Goal: Task Accomplishment & Management: Use online tool/utility

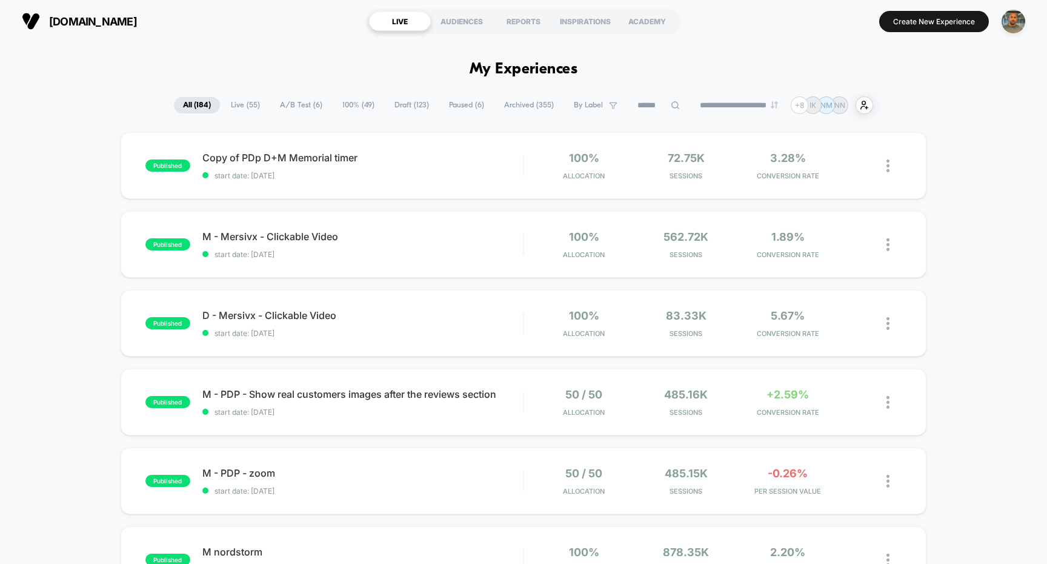
click at [305, 102] on span "A/B Test ( 6 )" at bounding box center [301, 105] width 61 height 16
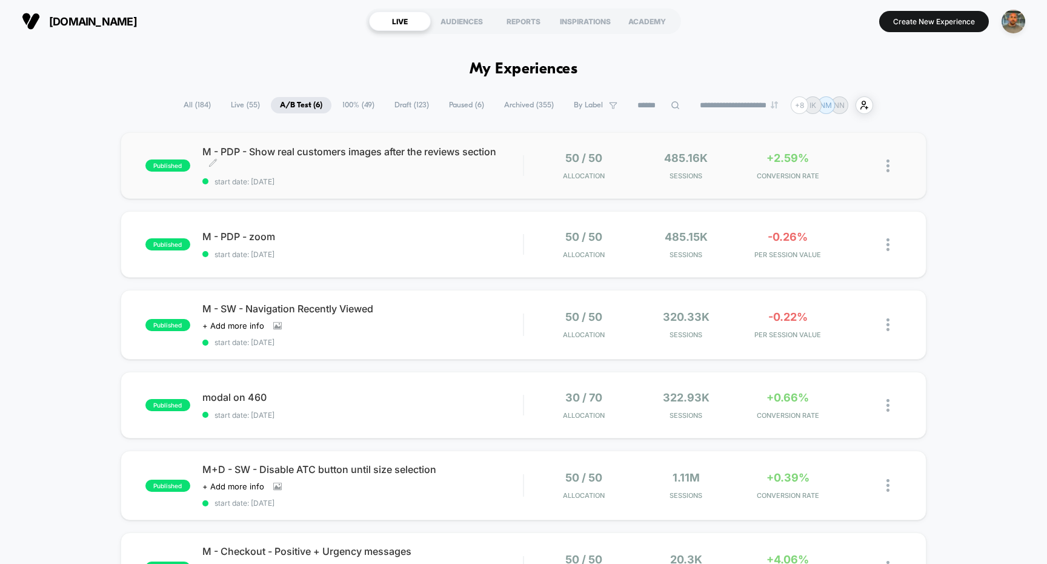
click at [451, 176] on div "M - PDP - Show real customers images after the reviews section Click to edit ex…" at bounding box center [362, 165] width 321 height 41
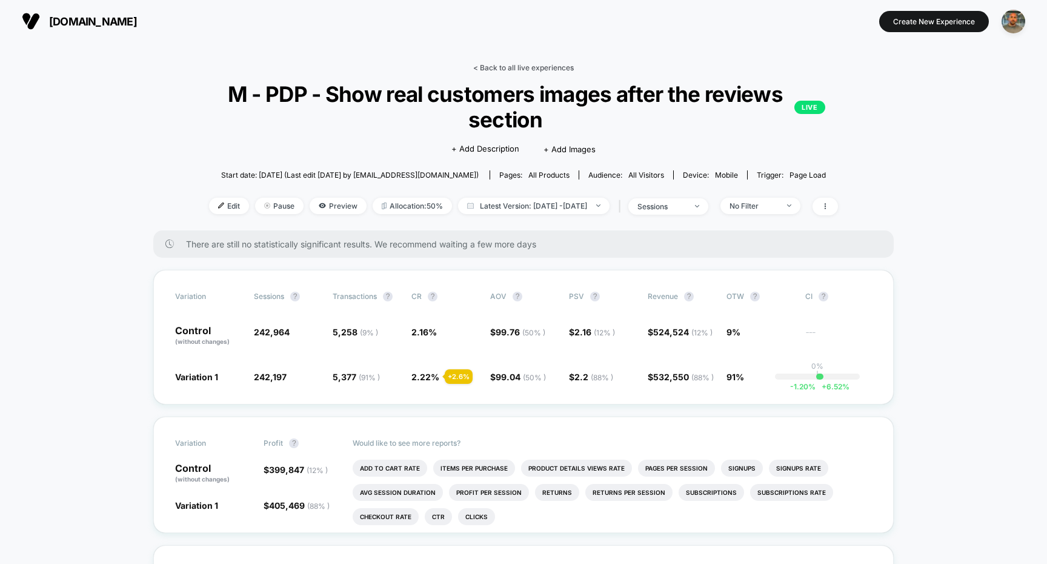
click at [505, 69] on link "< Back to all live experiences" at bounding box center [523, 67] width 101 height 9
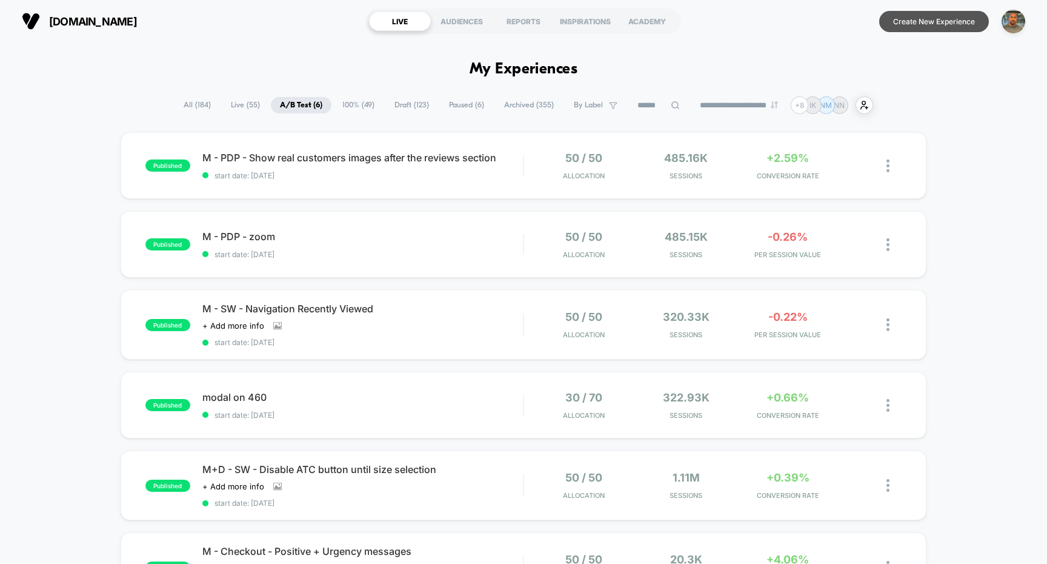
click at [906, 28] on button "Create New Experience" at bounding box center [934, 21] width 110 height 21
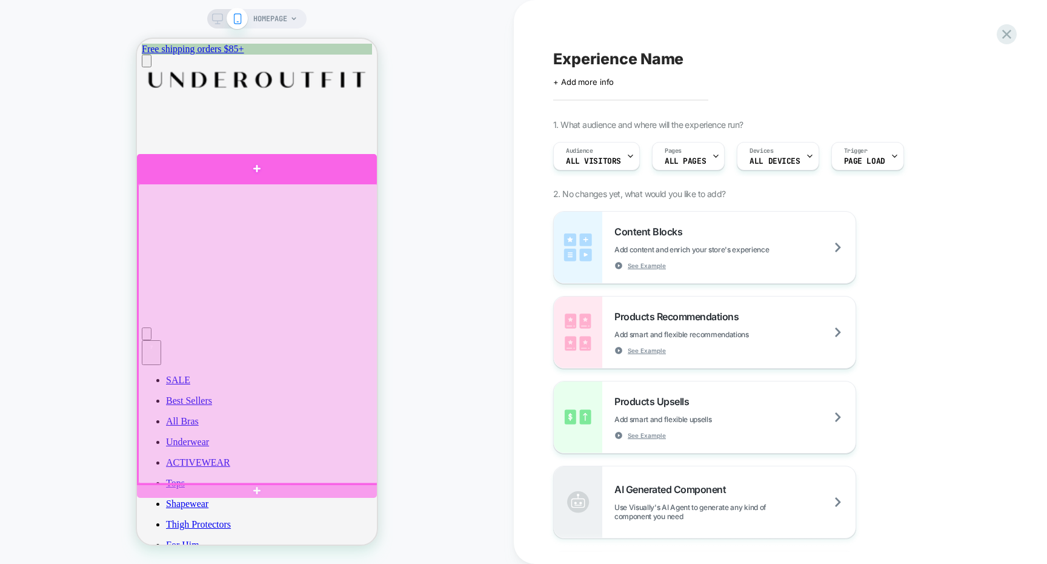
click at [318, 228] on div at bounding box center [258, 334] width 240 height 300
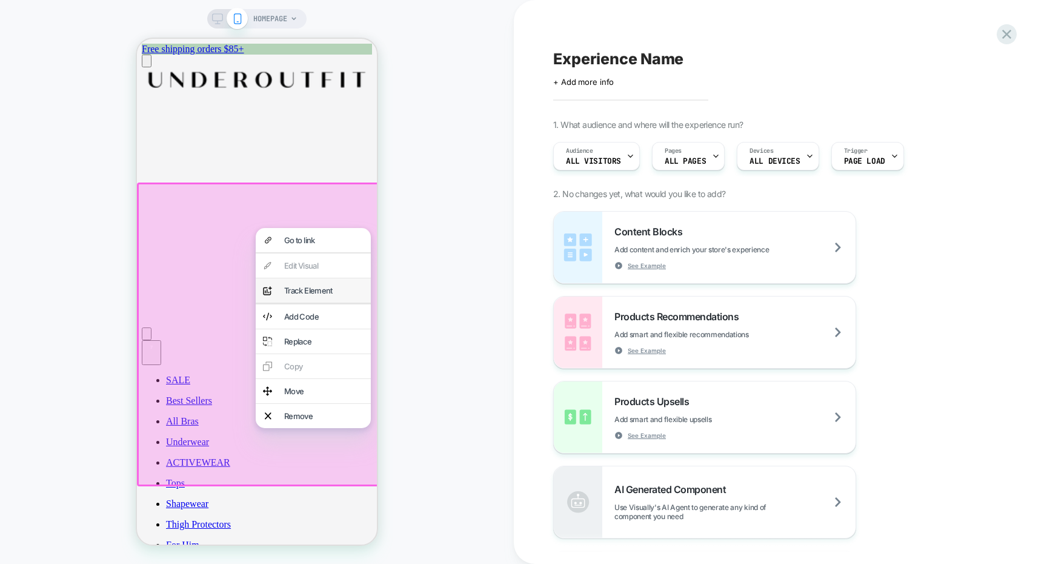
click at [336, 295] on div "Track Element" at bounding box center [323, 290] width 79 height 10
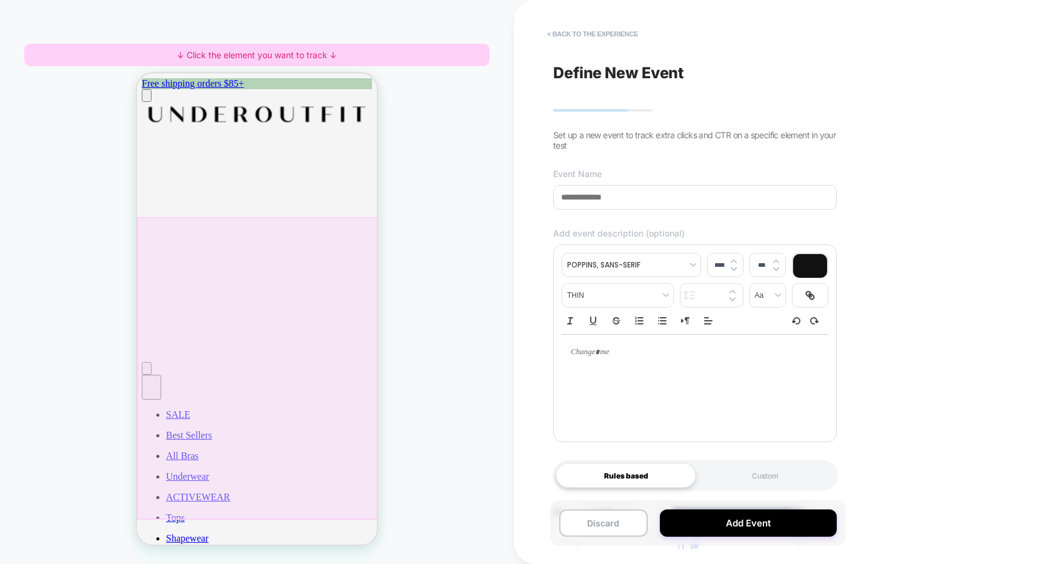
click at [318, 370] on div at bounding box center [258, 368] width 242 height 302
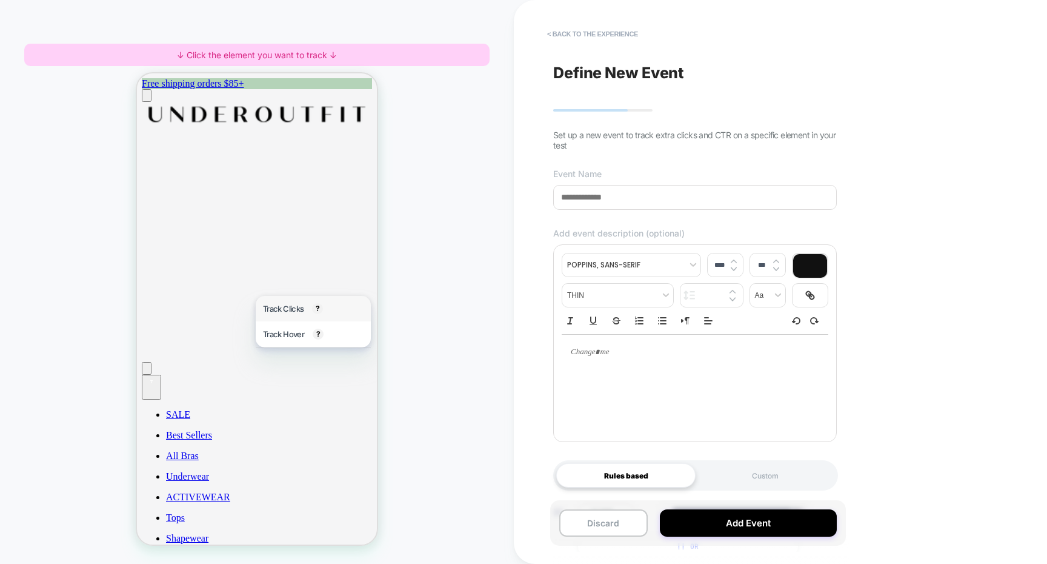
click at [281, 305] on span "Track Clicks" at bounding box center [283, 309] width 41 height 10
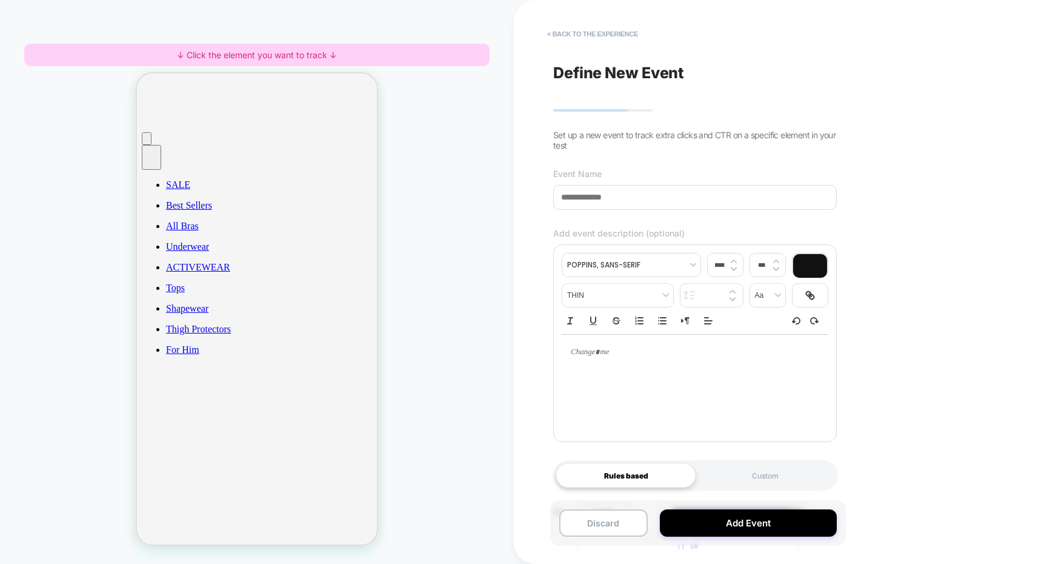
scroll to position [305, 0]
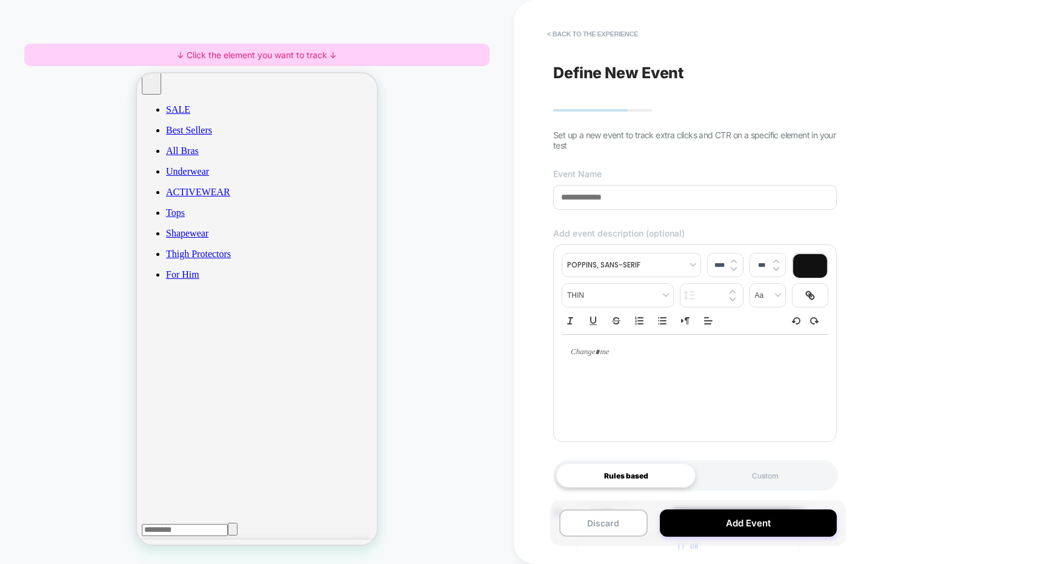
click at [310, 167] on div at bounding box center [257, 62] width 240 height 300
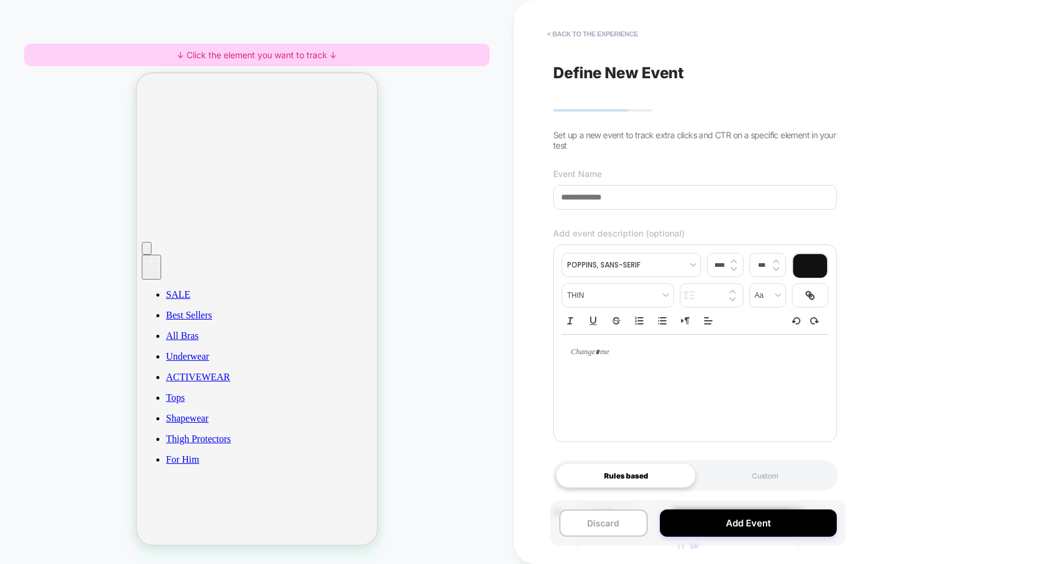
scroll to position [0, 0]
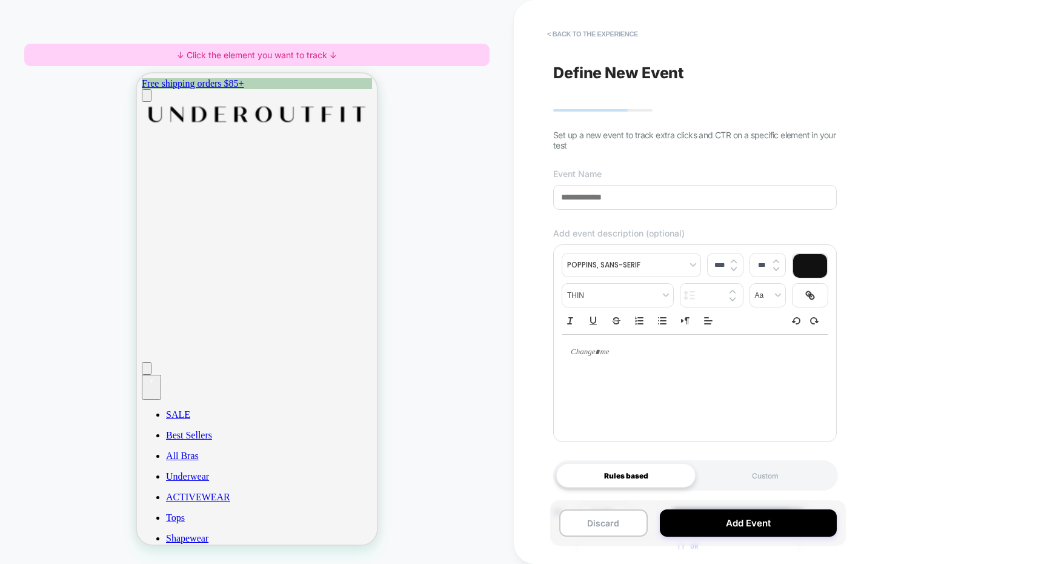
click at [267, 291] on div at bounding box center [257, 367] width 240 height 300
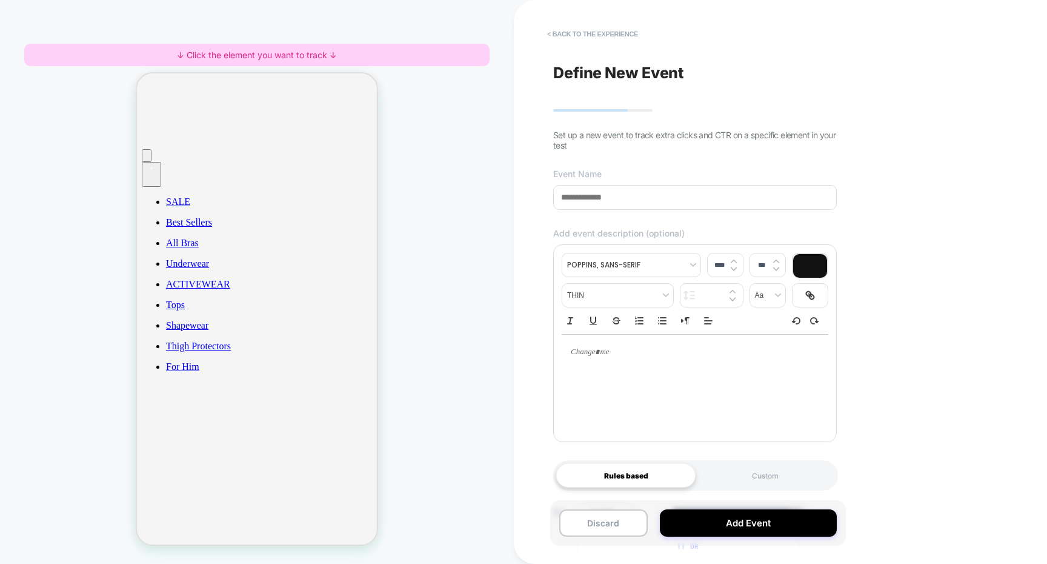
scroll to position [451, 0]
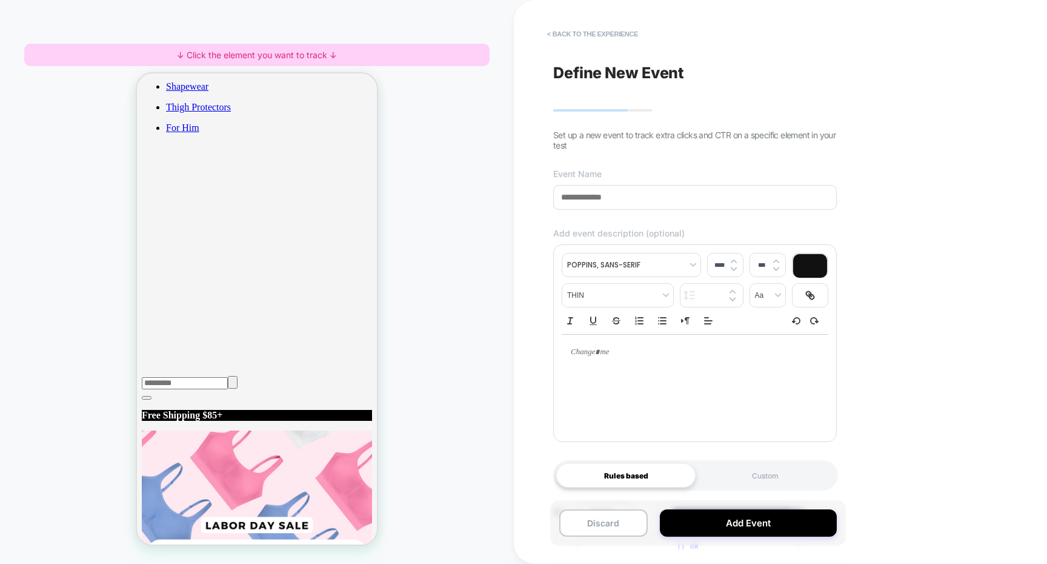
scroll to position [99, 0]
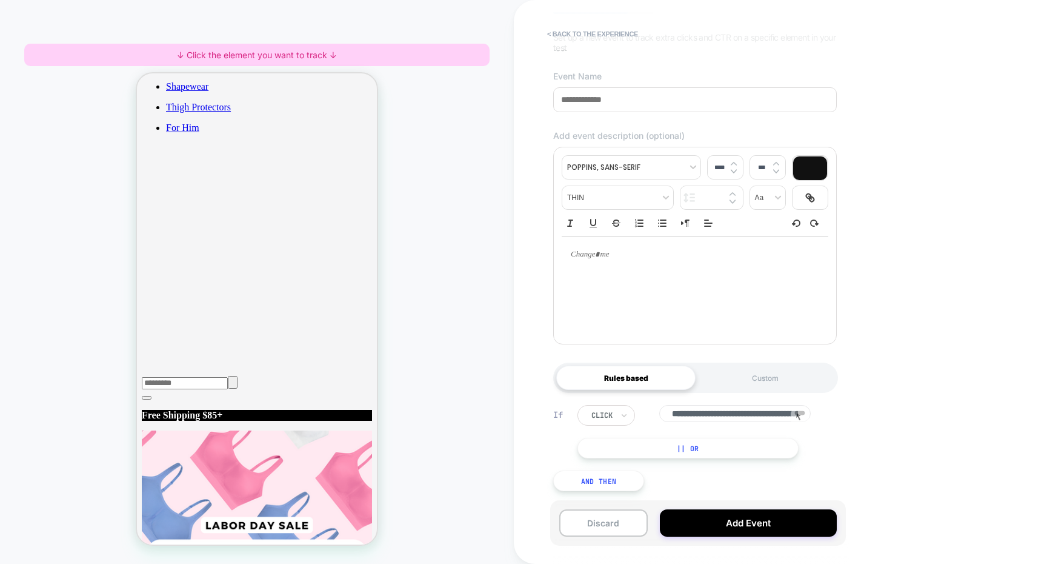
click at [805, 414] on rect at bounding box center [800, 413] width 10 height 4
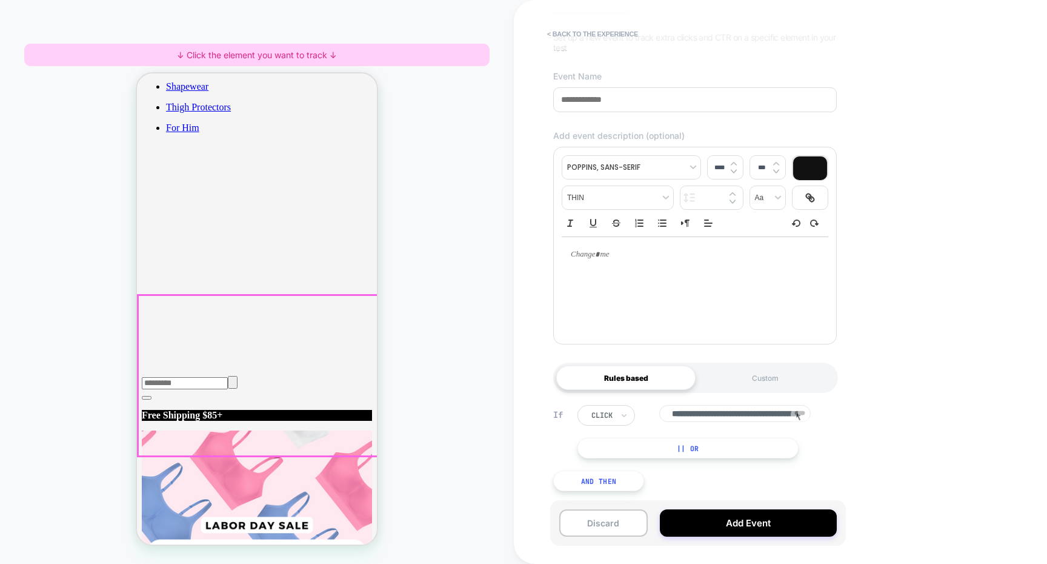
scroll to position [493, 0]
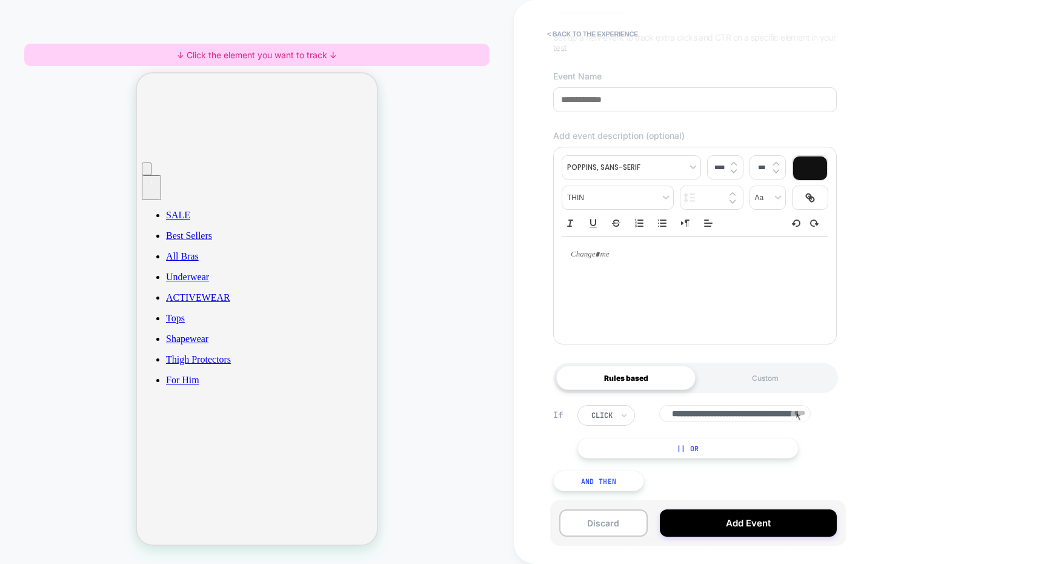
scroll to position [0, 0]
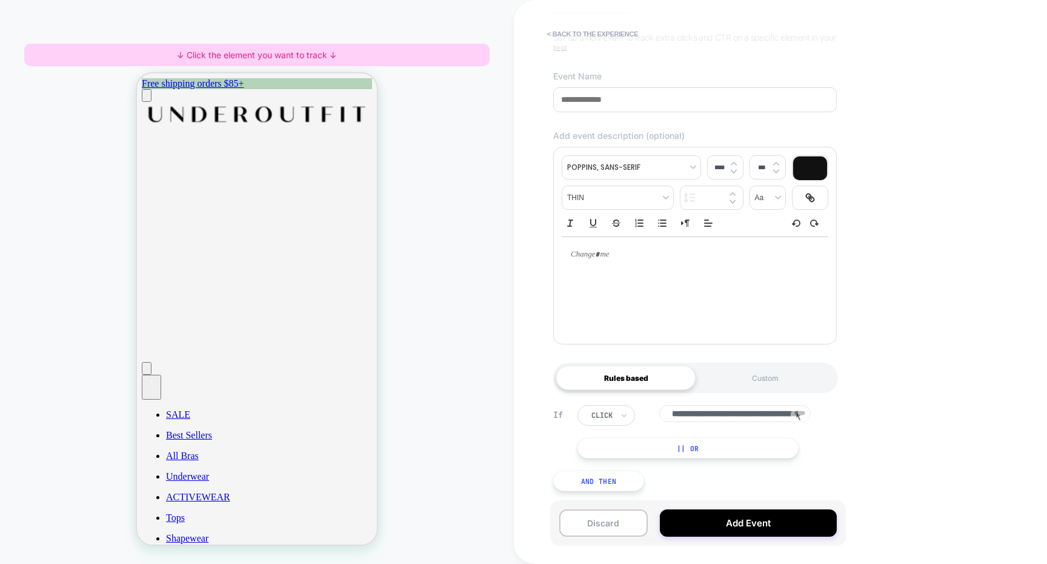
click at [716, 414] on input "**********" at bounding box center [734, 413] width 151 height 17
click at [490, 404] on div "HOMEPAGE ↓ Click the element you want to track ↓" at bounding box center [257, 281] width 514 height 539
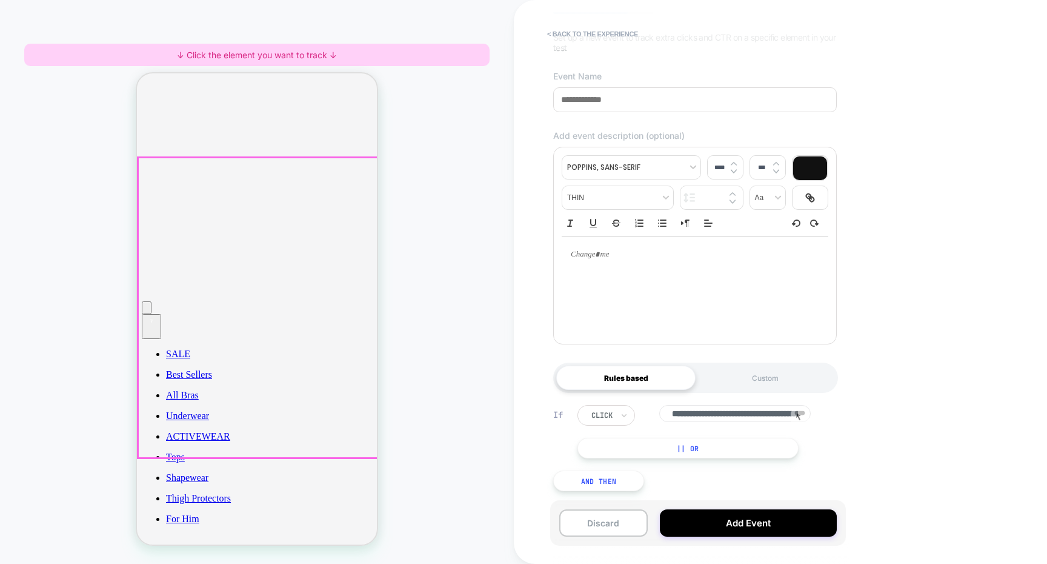
scroll to position [280, 0]
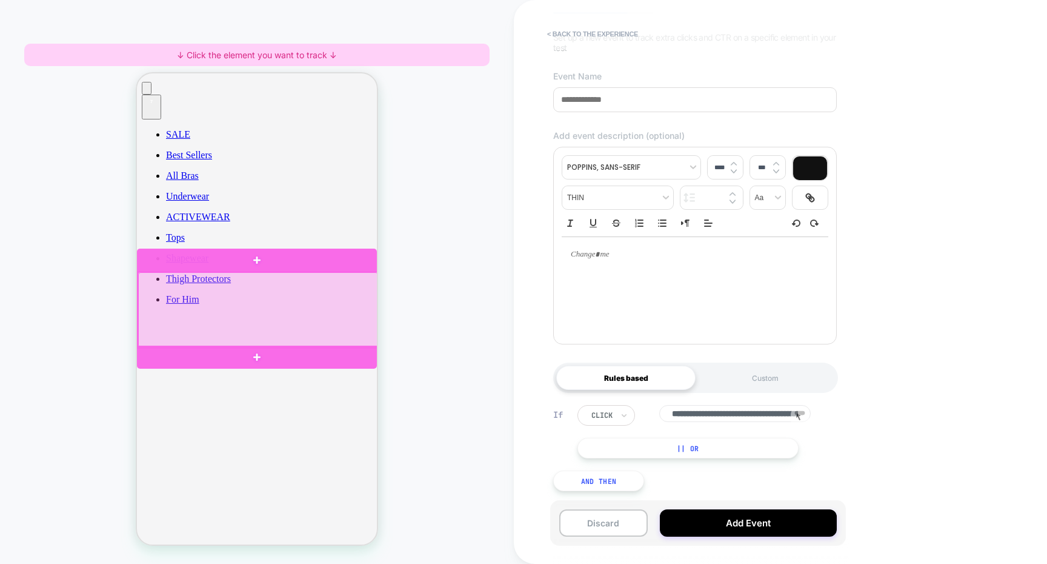
click at [312, 331] on div at bounding box center [258, 309] width 240 height 75
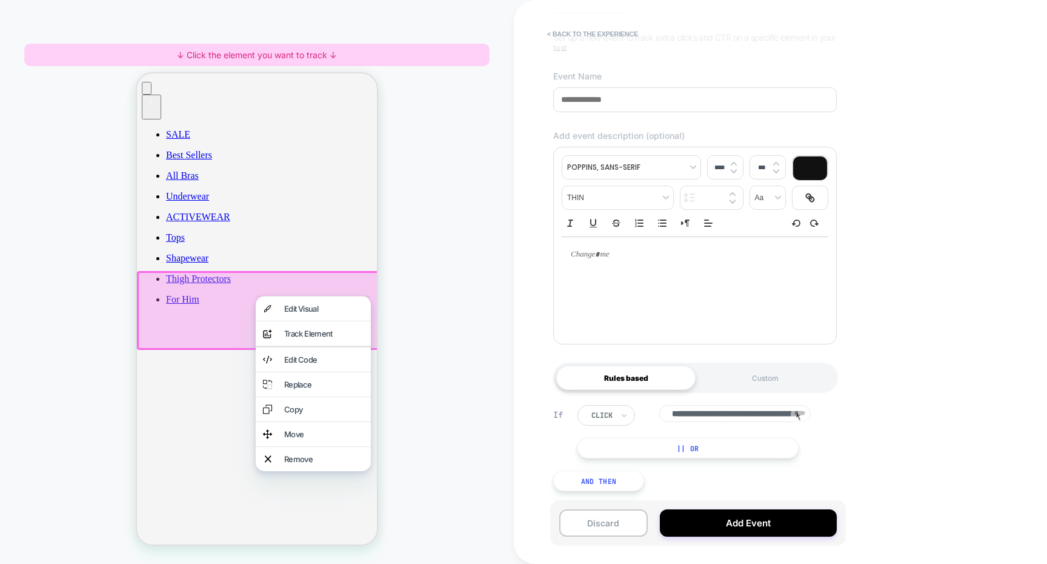
click at [404, 284] on div "HOMEPAGE ↓ Click the element you want to track ↓" at bounding box center [257, 281] width 514 height 539
click at [596, 35] on button "< back to the experience" at bounding box center [592, 33] width 103 height 19
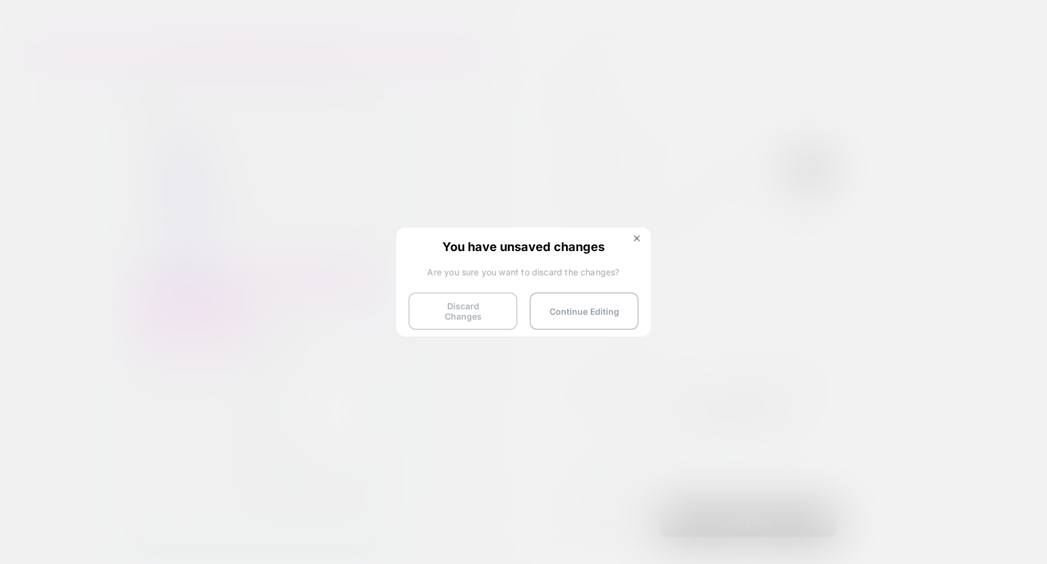
click at [473, 310] on button "Discard Changes" at bounding box center [462, 311] width 109 height 38
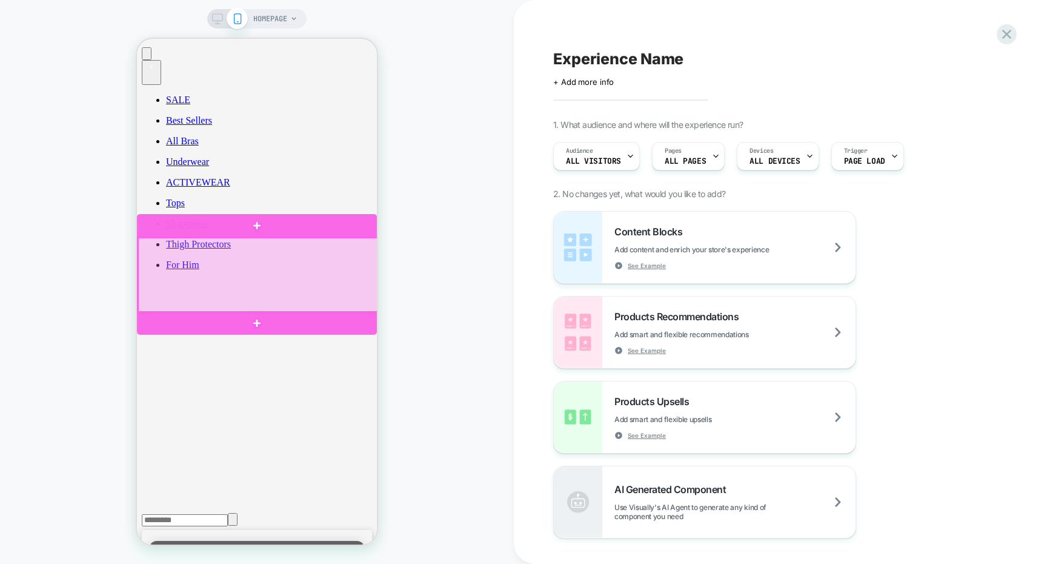
click at [302, 294] on div at bounding box center [258, 275] width 240 height 75
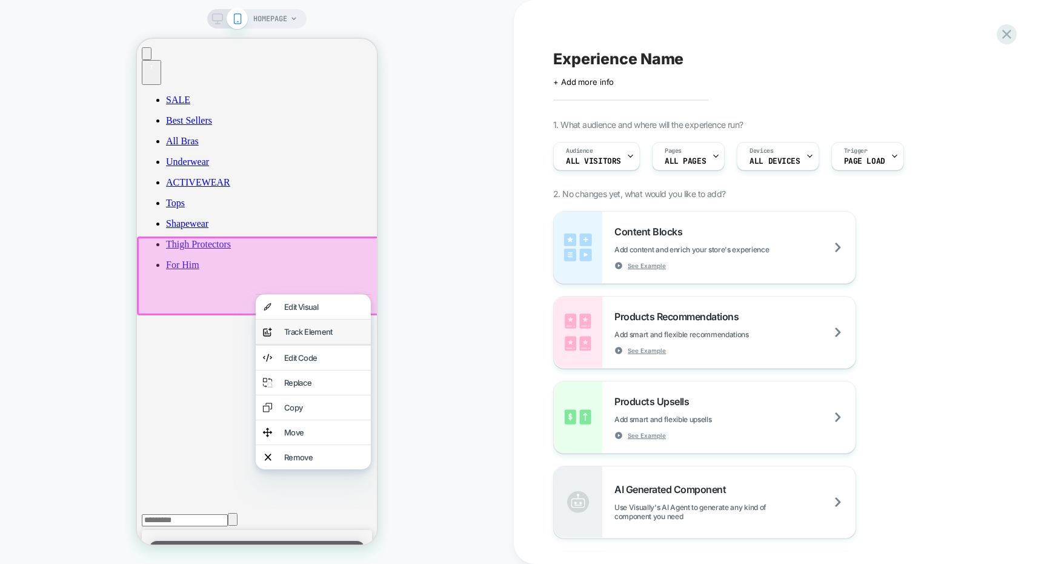
click at [321, 336] on div "Track Element" at bounding box center [323, 332] width 79 height 10
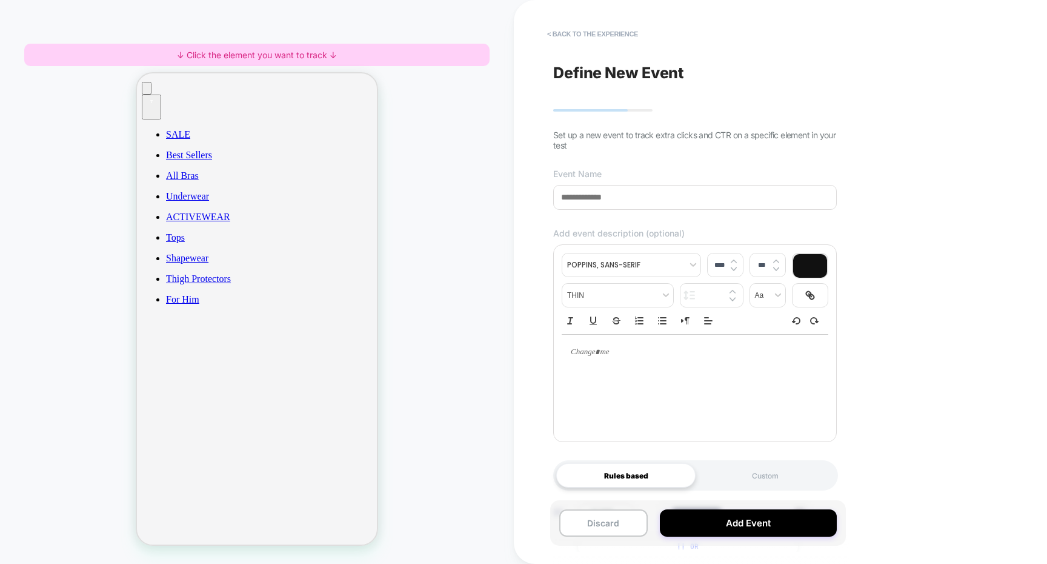
click at [589, 195] on input at bounding box center [695, 197] width 284 height 25
type input "****"
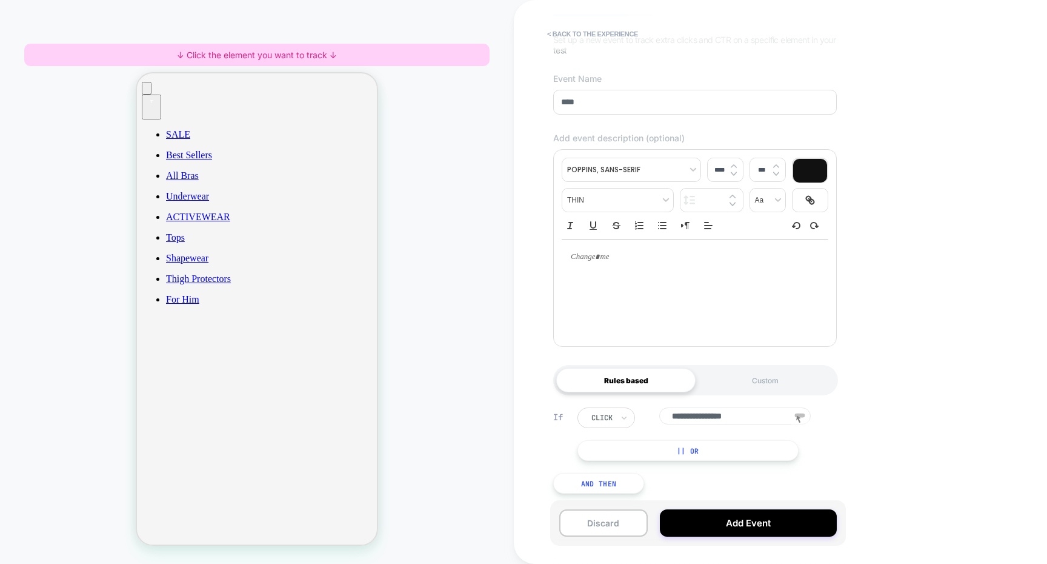
scroll to position [99, 0]
click at [611, 407] on div "click" at bounding box center [606, 415] width 58 height 21
click at [610, 408] on div "click" at bounding box center [602, 414] width 24 height 13
click at [658, 445] on button "|| Or" at bounding box center [687, 448] width 221 height 21
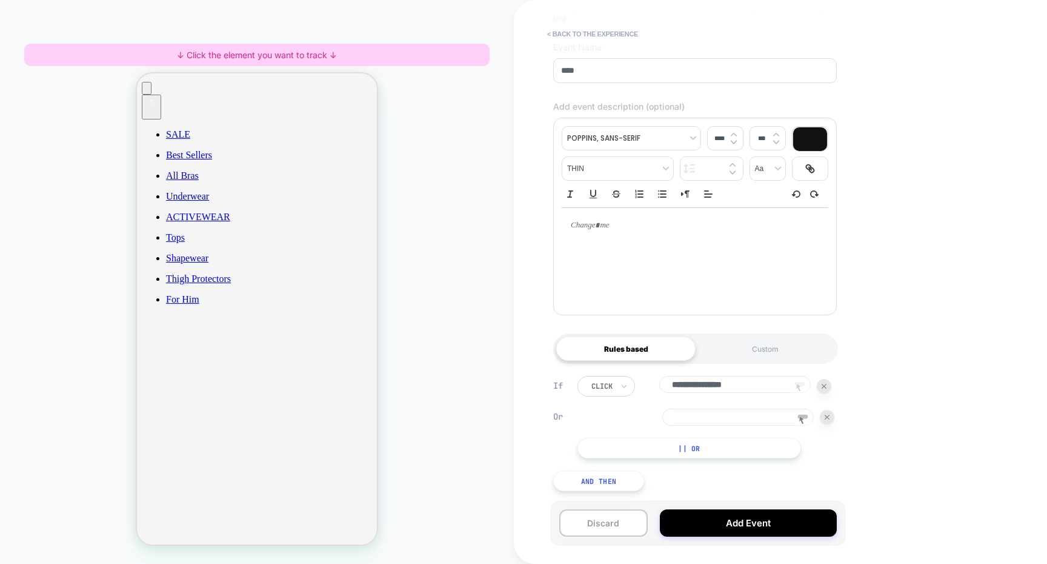
click at [612, 472] on button "And Then" at bounding box center [598, 480] width 91 height 21
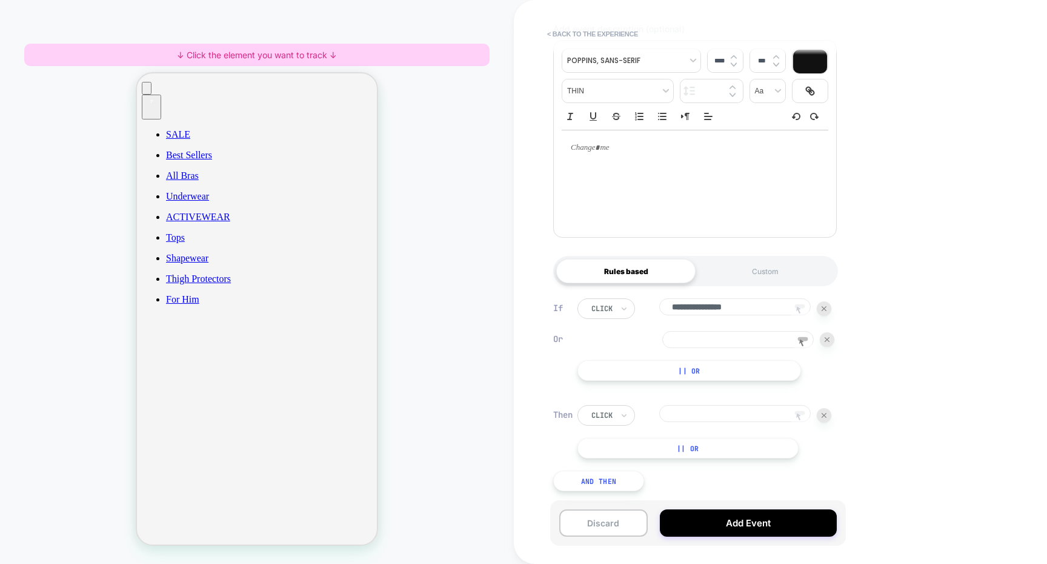
click at [722, 343] on input at bounding box center [737, 339] width 151 height 17
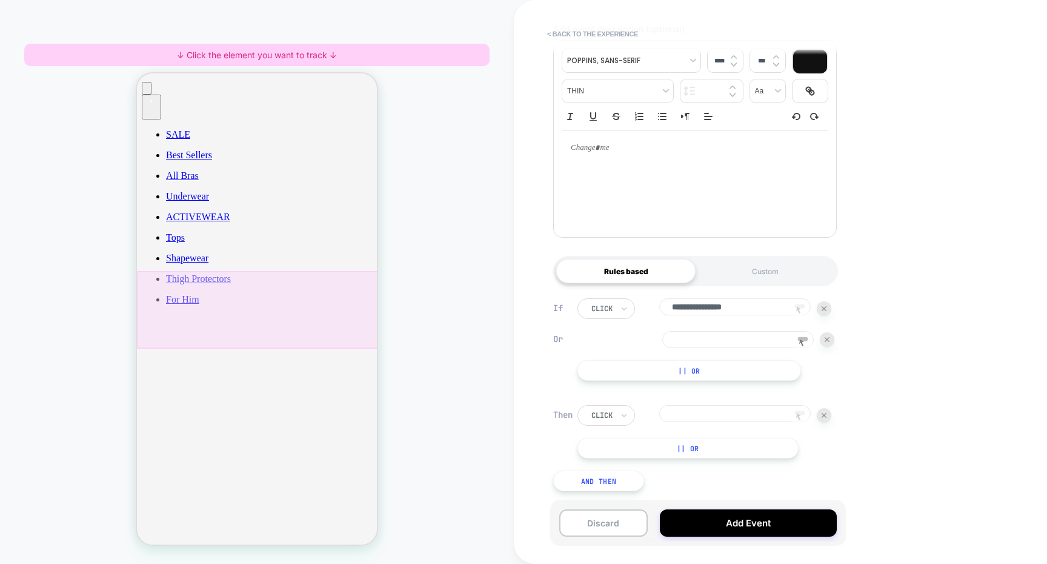
click at [353, 318] on div at bounding box center [258, 310] width 242 height 78
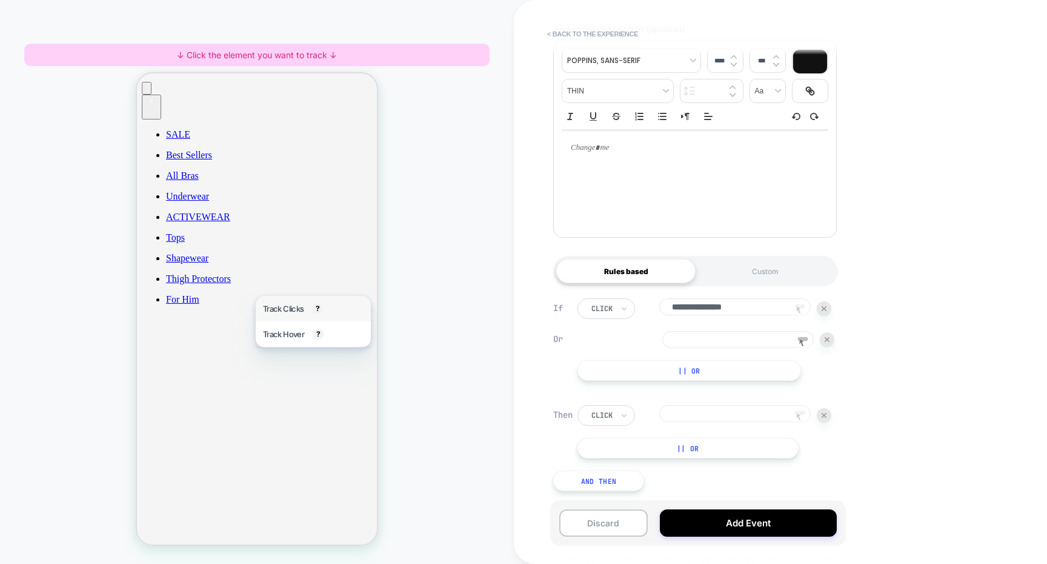
click at [306, 314] on div "Track Clicks ? Tracks clicks on the selected element." at bounding box center [313, 308] width 115 height 25
click at [802, 309] on icon at bounding box center [800, 310] width 18 height 18
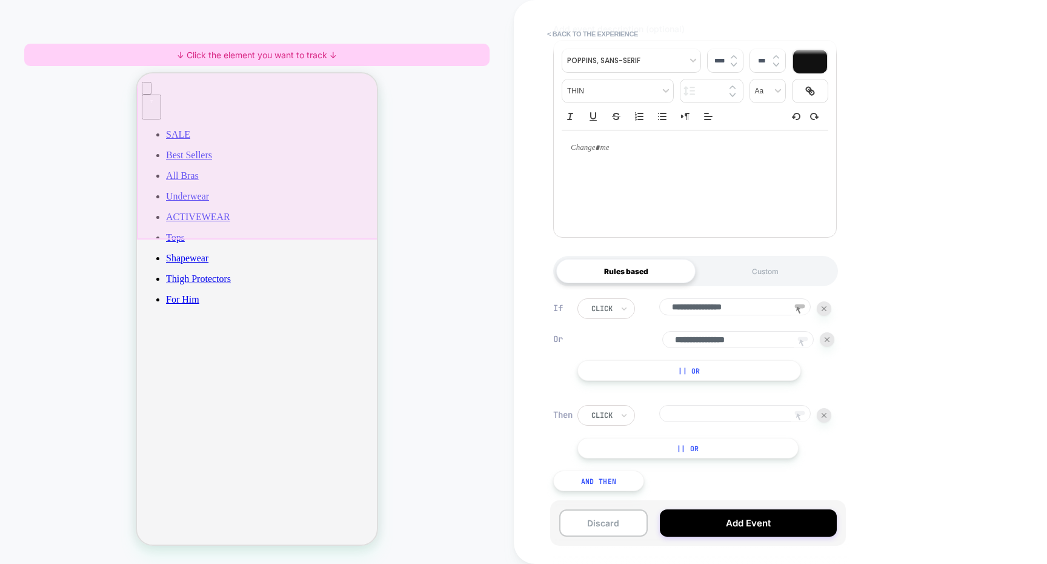
click at [276, 221] on div at bounding box center [258, 88] width 242 height 302
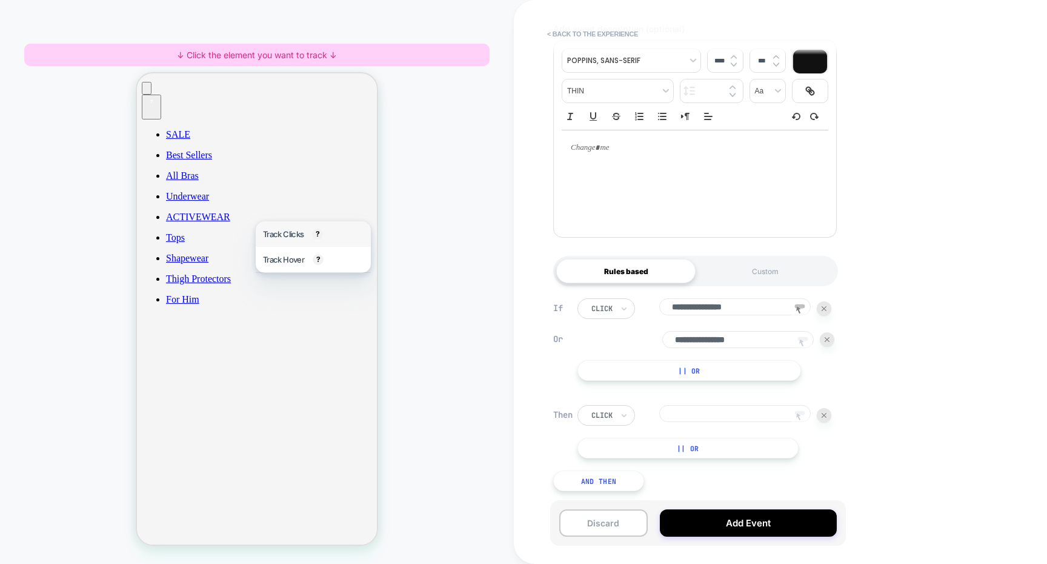
click at [282, 231] on span "Track Clicks" at bounding box center [283, 234] width 41 height 10
type input "**********"
click at [797, 413] on rect at bounding box center [800, 413] width 10 height 4
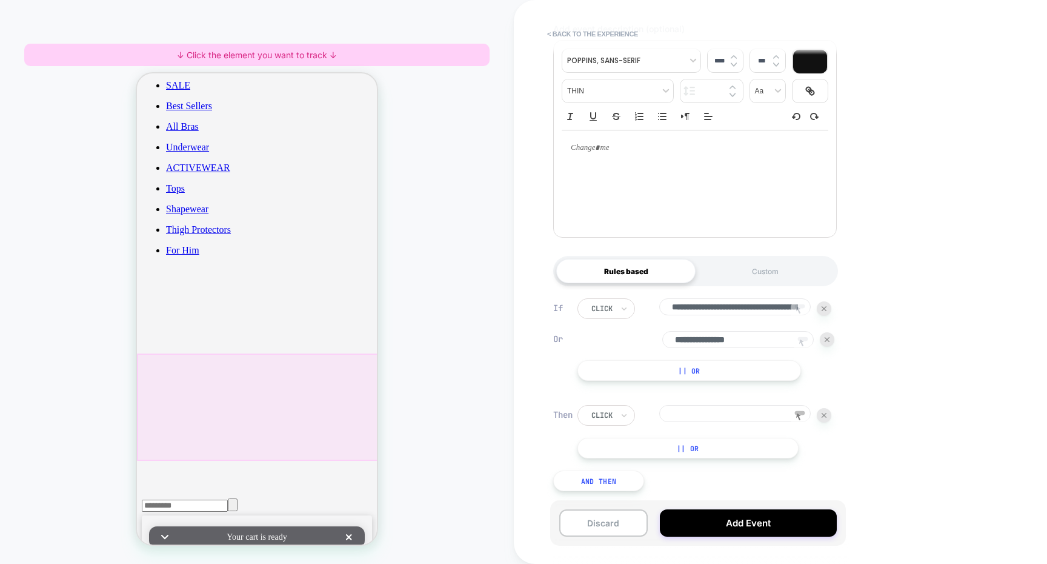
scroll to position [341, 0]
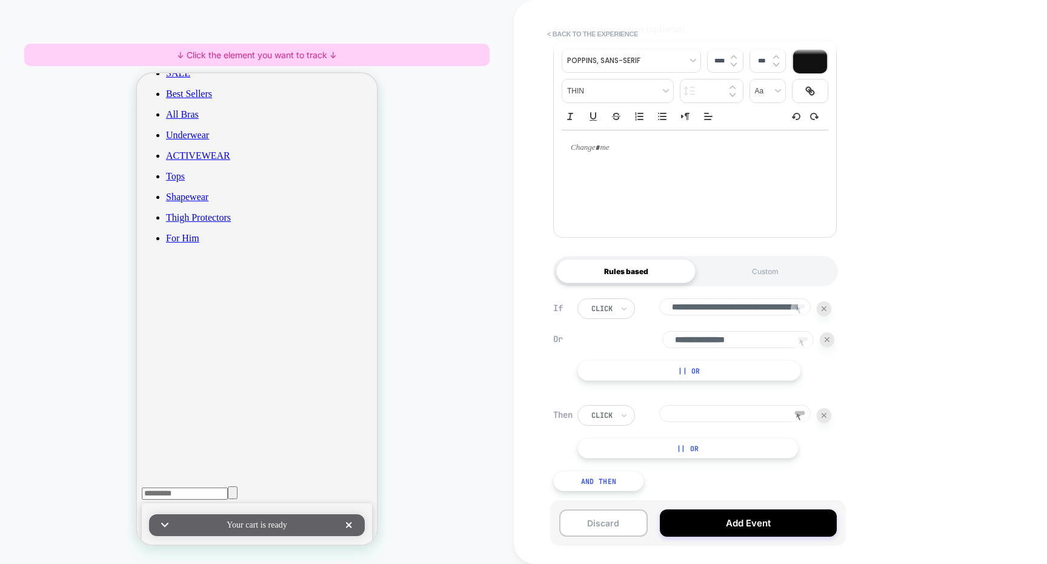
click at [728, 291] on div "**********" at bounding box center [695, 394] width 296 height 229
click at [734, 275] on div "Custom" at bounding box center [765, 271] width 139 height 24
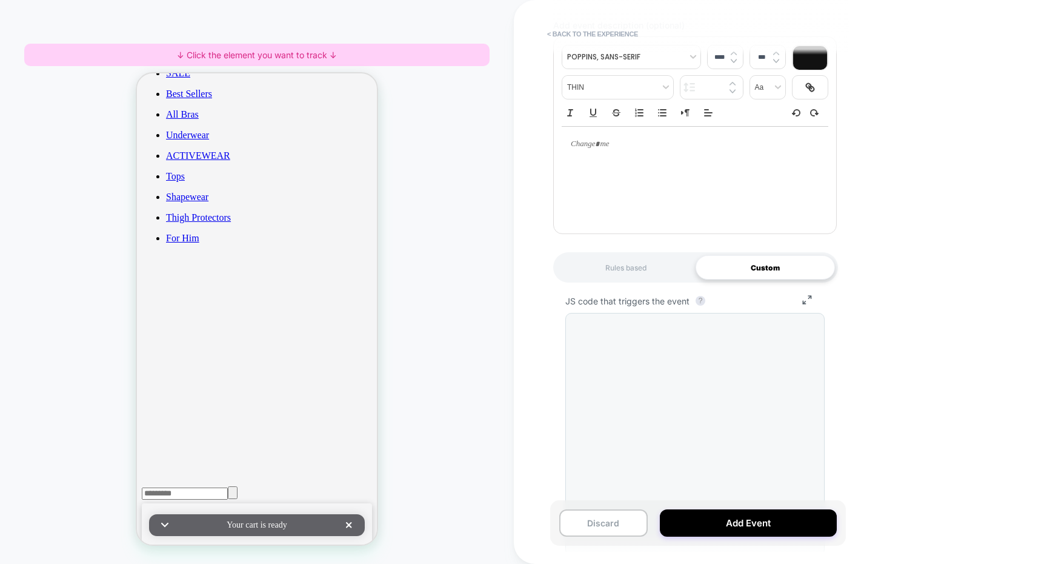
scroll to position [131, 0]
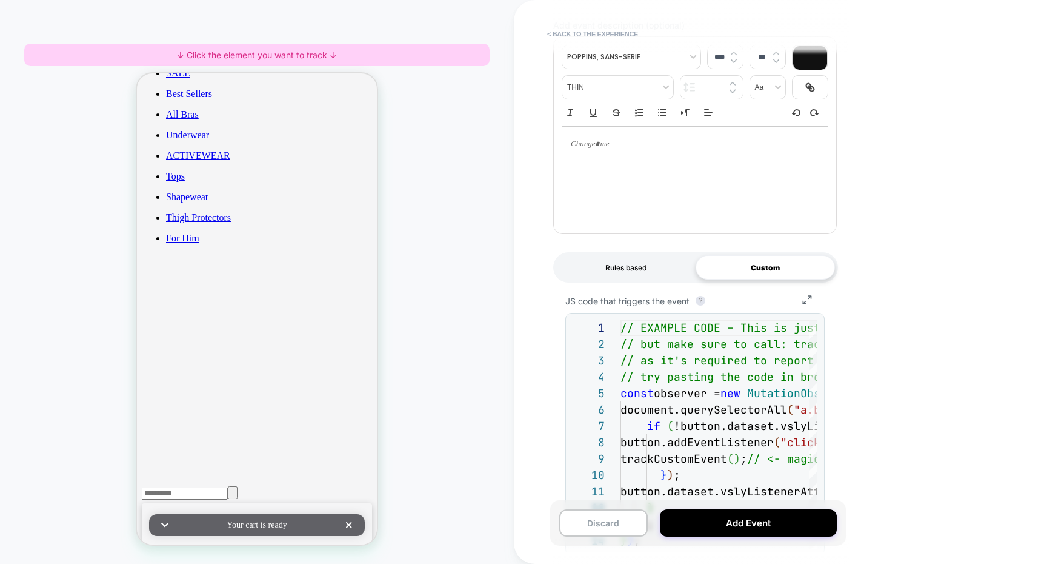
click at [644, 273] on div "Rules based" at bounding box center [625, 267] width 139 height 24
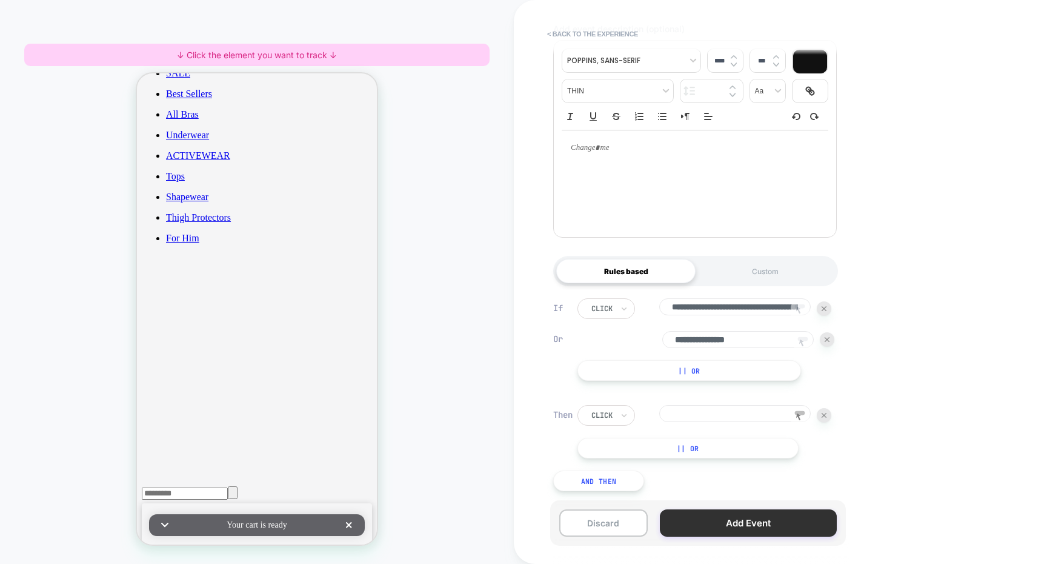
click at [717, 528] on button "Add Event" at bounding box center [748, 522] width 177 height 27
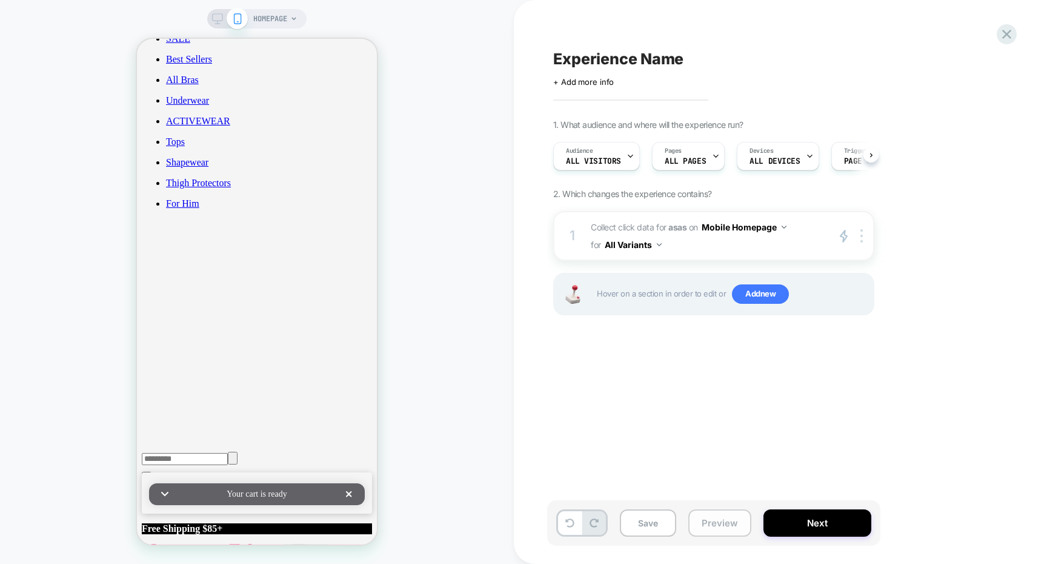
scroll to position [0, 1]
click at [699, 227] on div "on Mobile Homepage" at bounding box center [738, 227] width 98 height 18
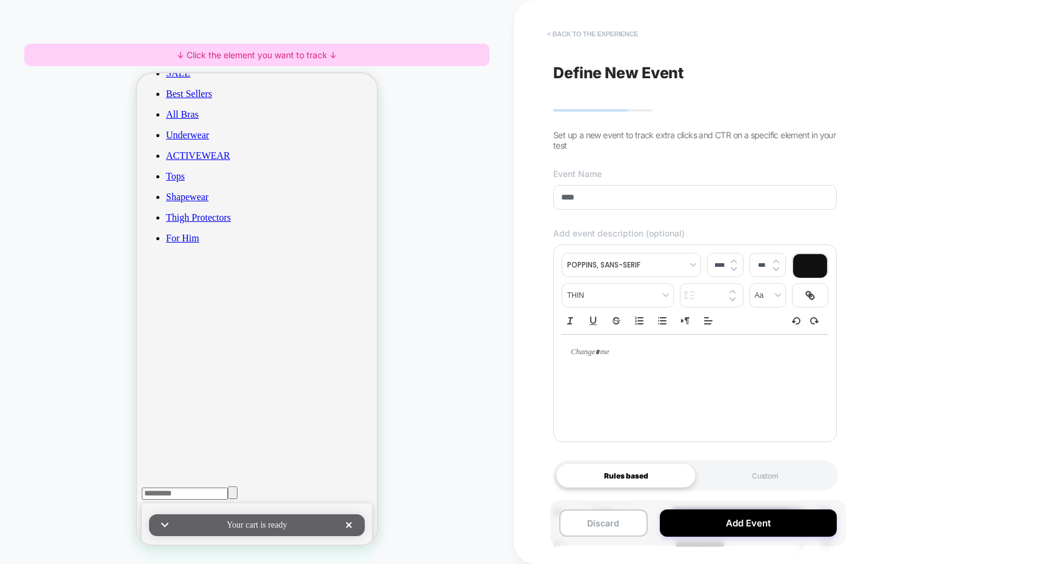
click at [586, 34] on button "< back to the experience" at bounding box center [592, 33] width 103 height 19
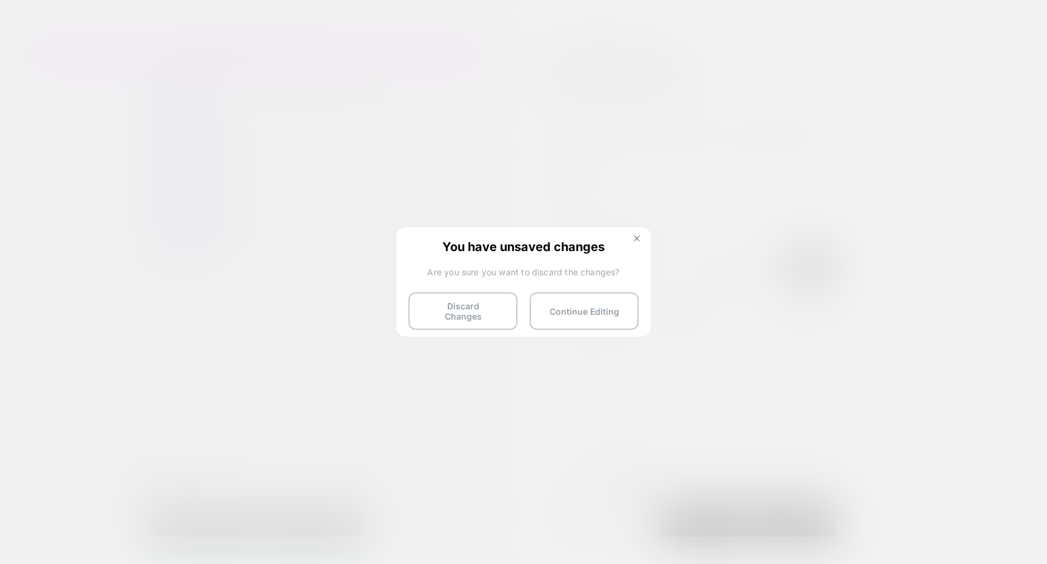
click at [640, 238] on button at bounding box center [636, 240] width 13 height 10
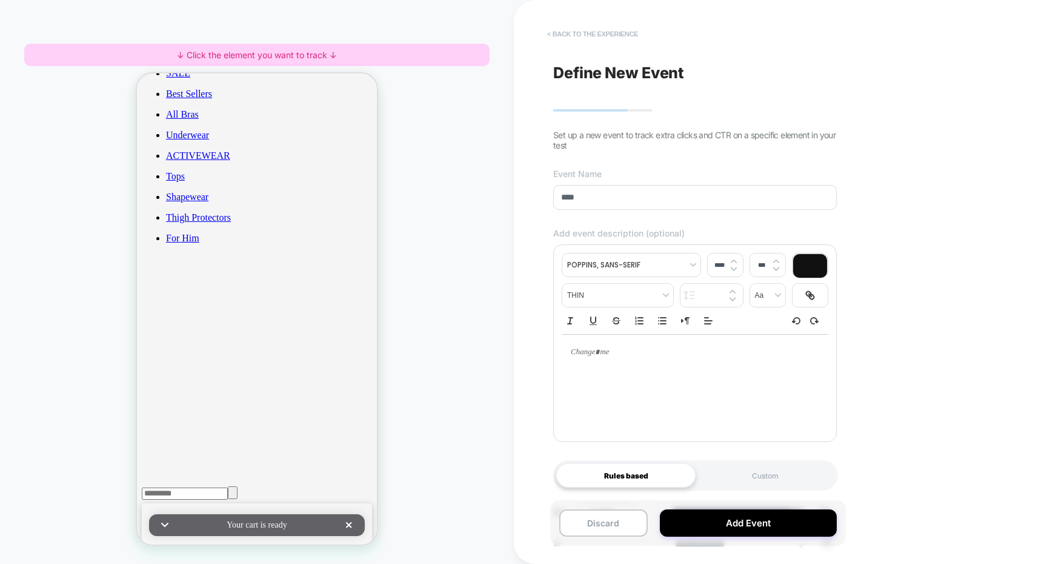
click at [596, 33] on button "< back to the experience" at bounding box center [592, 33] width 103 height 19
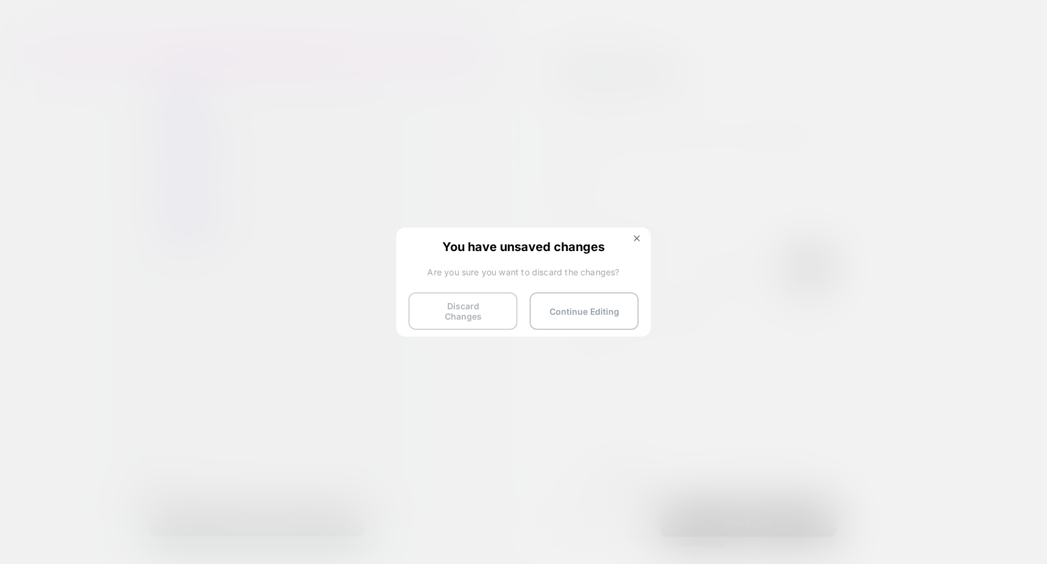
click at [486, 314] on button "Discard Changes" at bounding box center [462, 311] width 109 height 38
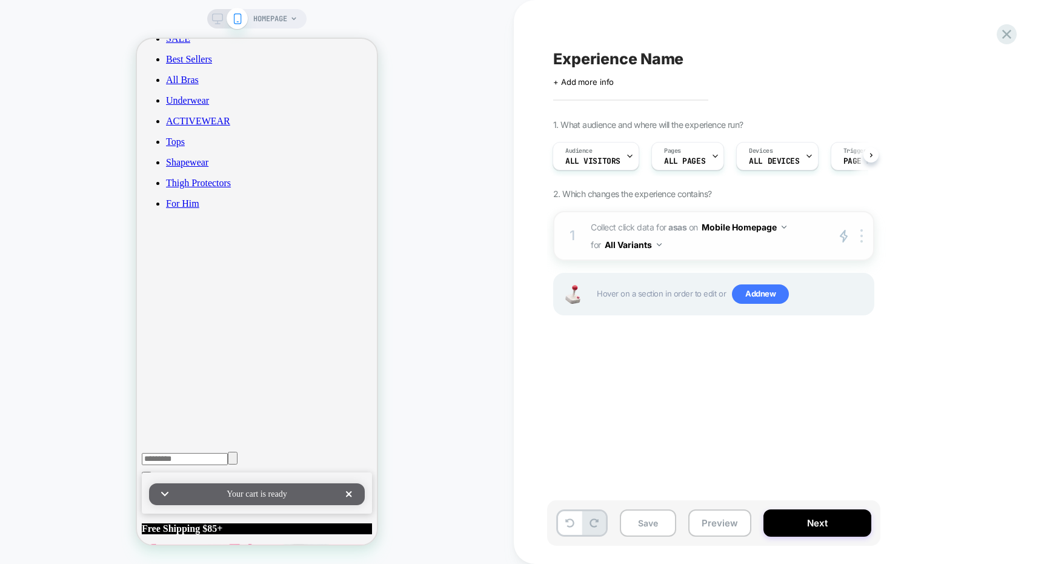
click at [700, 258] on div "1 Collect click data for asas on Mobile Homepage for All Variants primary 2 Dup…" at bounding box center [713, 236] width 321 height 50
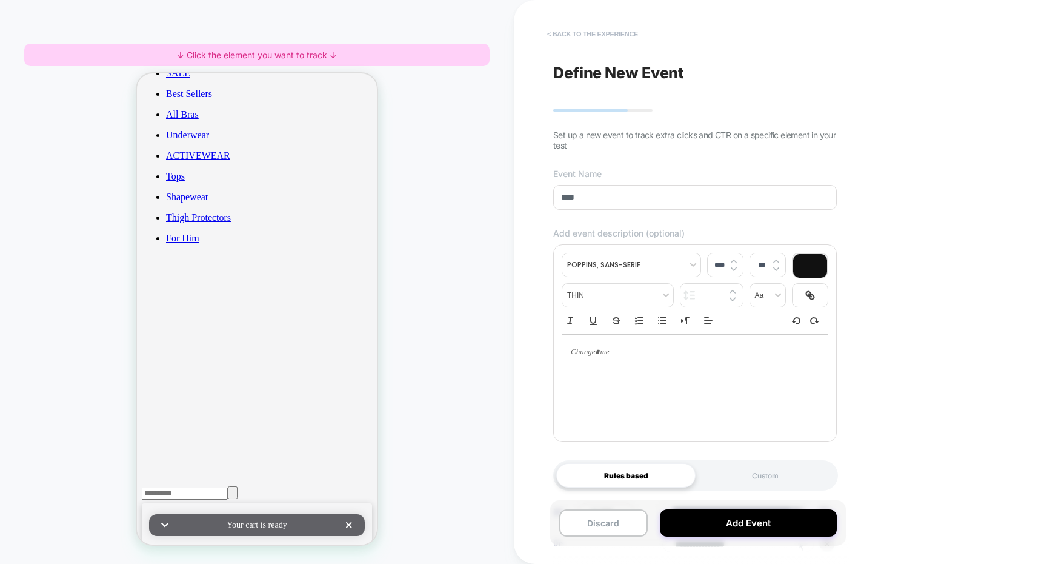
click at [577, 33] on button "< back to the experience" at bounding box center [592, 33] width 103 height 19
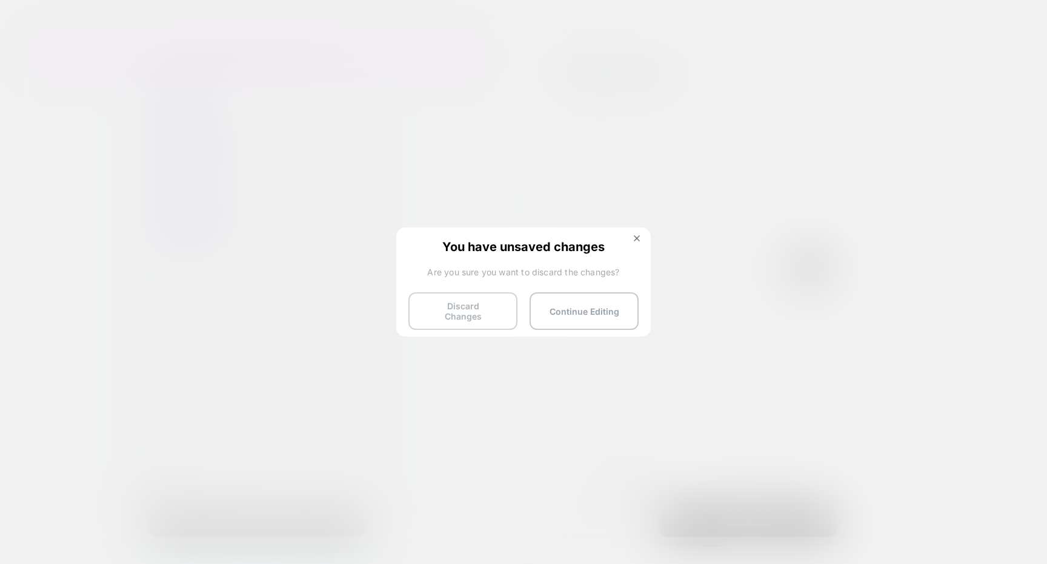
click at [484, 302] on button "Discard Changes" at bounding box center [462, 311] width 109 height 38
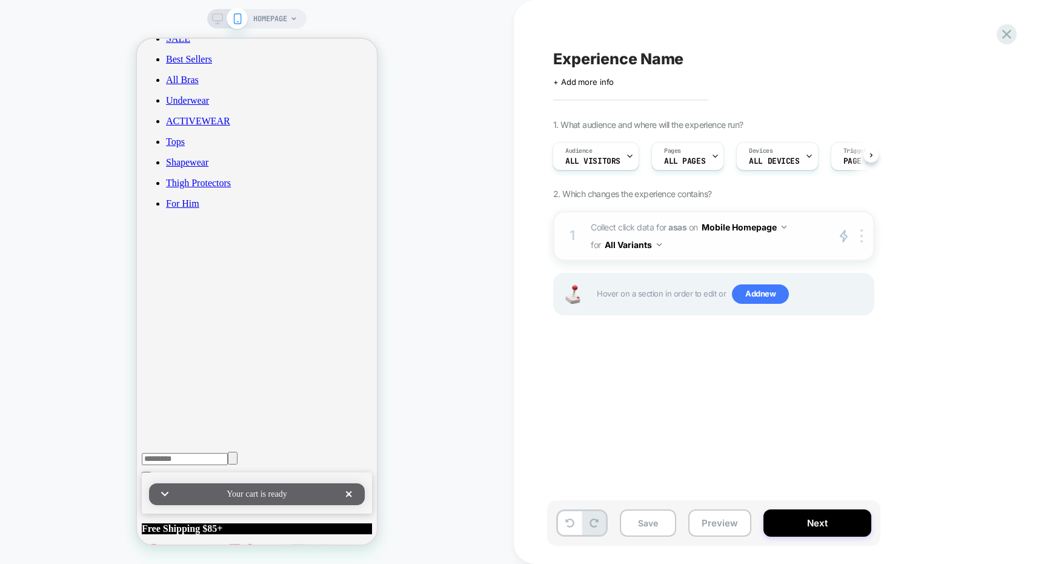
click at [648, 245] on button "All Variants" at bounding box center [633, 245] width 57 height 18
click at [635, 303] on div "Control" at bounding box center [632, 298] width 101 height 26
click at [631, 244] on button "Control" at bounding box center [625, 245] width 41 height 18
click at [637, 324] on div "Variation 1" at bounding box center [623, 324] width 101 height 26
click at [705, 248] on span "Collect click data for asas on Mobile Homepage for Variation 1" at bounding box center [706, 235] width 231 height 35
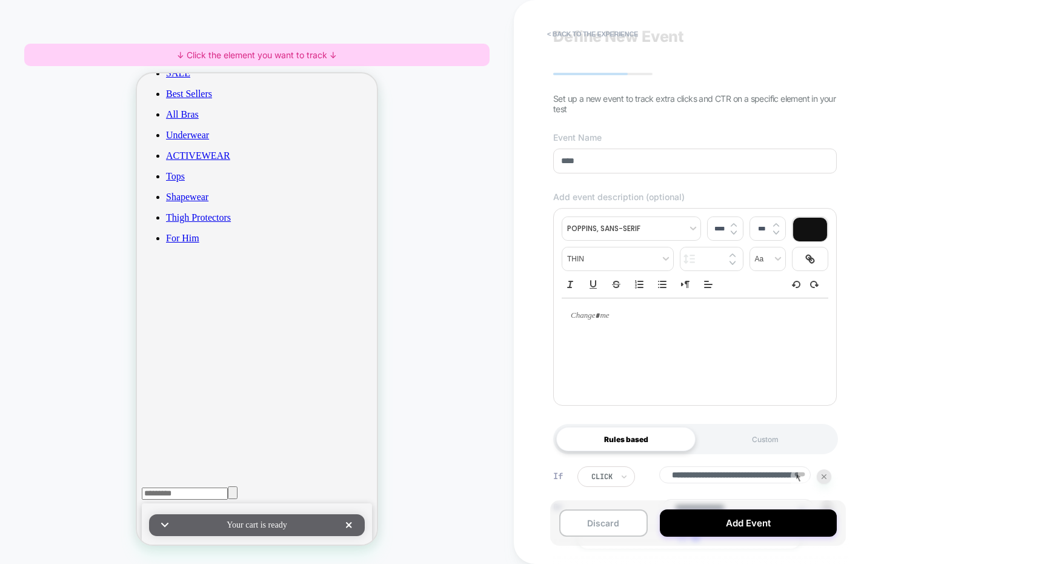
scroll to position [123, 0]
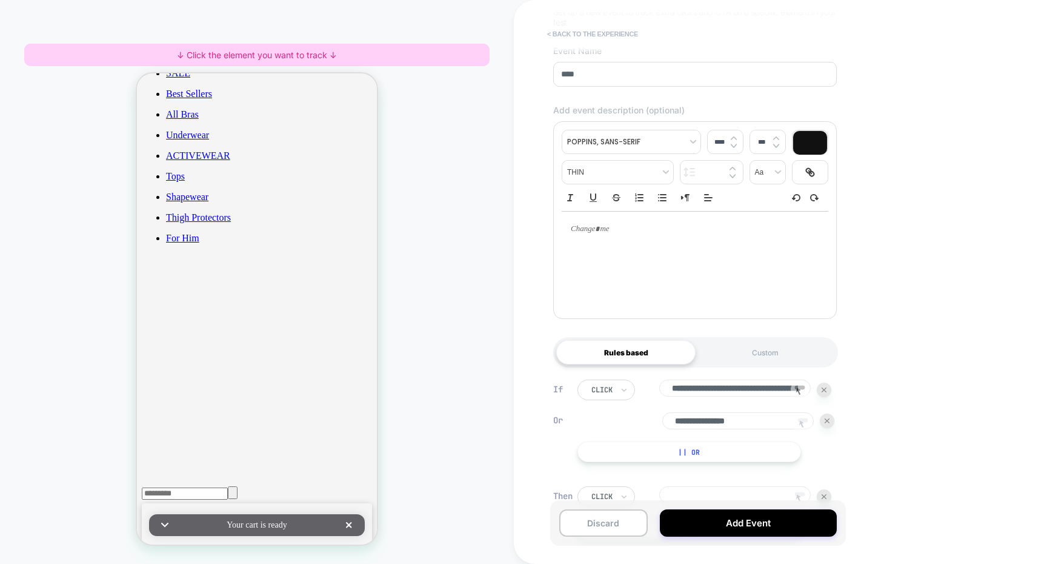
click at [595, 34] on button "< back to the experience" at bounding box center [592, 33] width 103 height 19
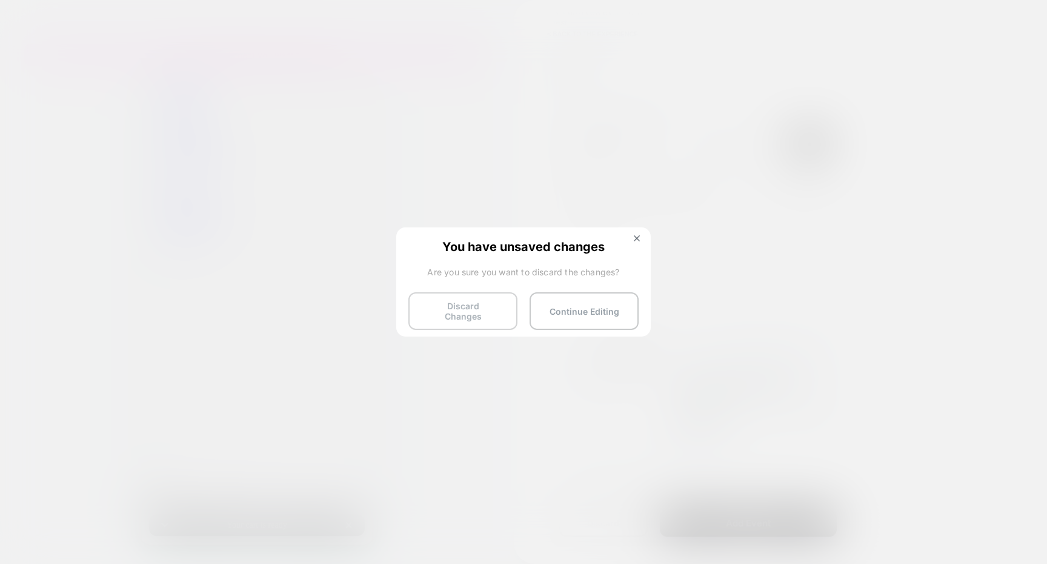
click at [484, 296] on button "Discard Changes" at bounding box center [462, 311] width 109 height 38
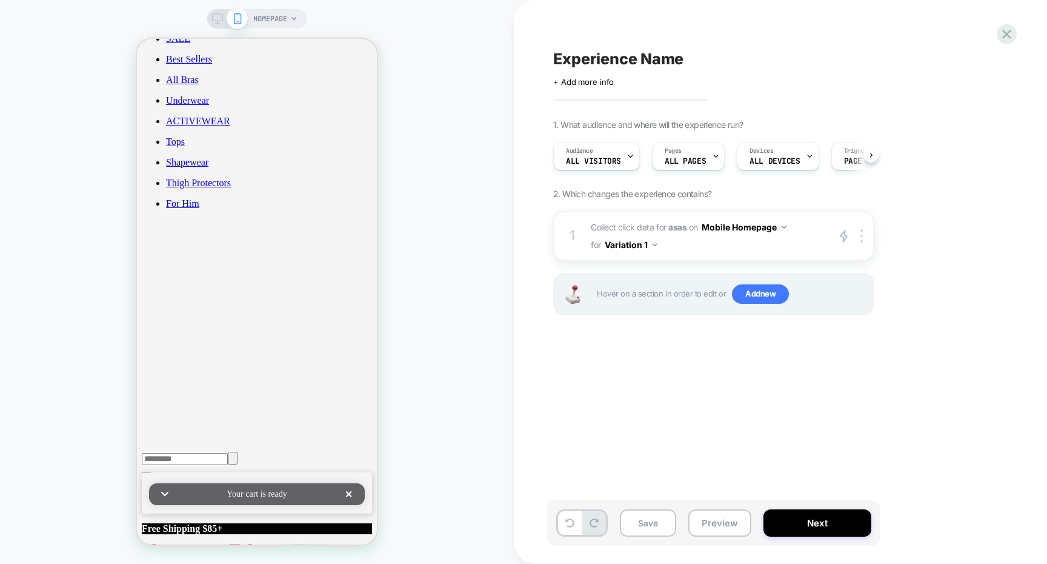
scroll to position [0, 1]
click at [844, 238] on polygon at bounding box center [843, 236] width 7 height 12
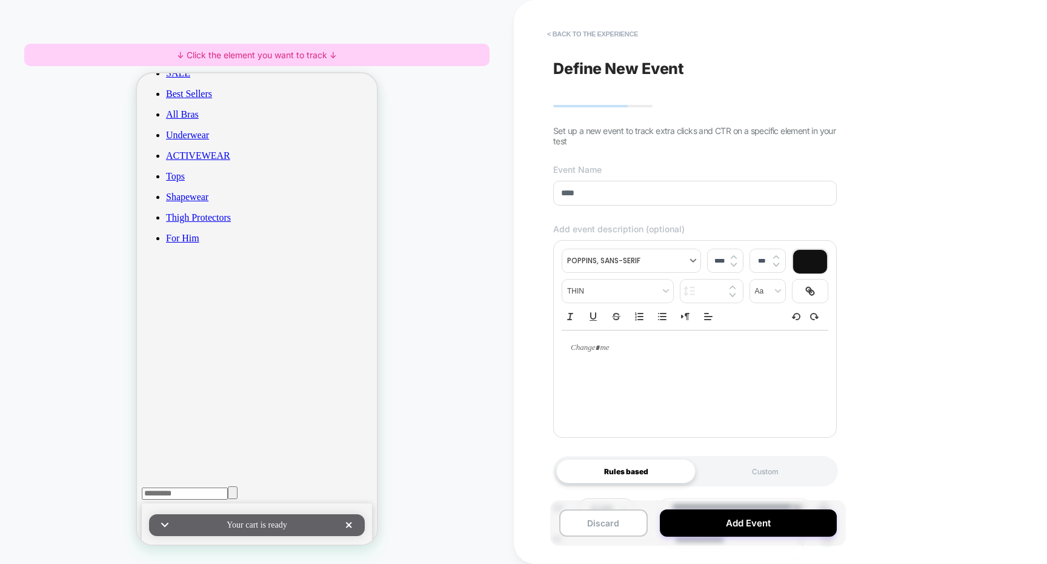
scroll to position [0, 0]
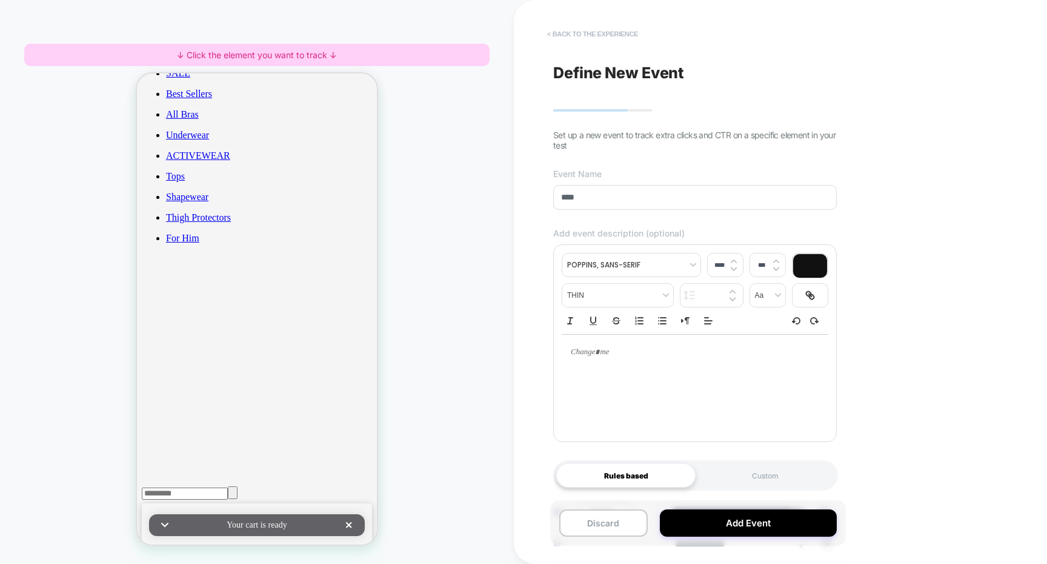
click at [594, 28] on button "< back to the experience" at bounding box center [592, 33] width 103 height 19
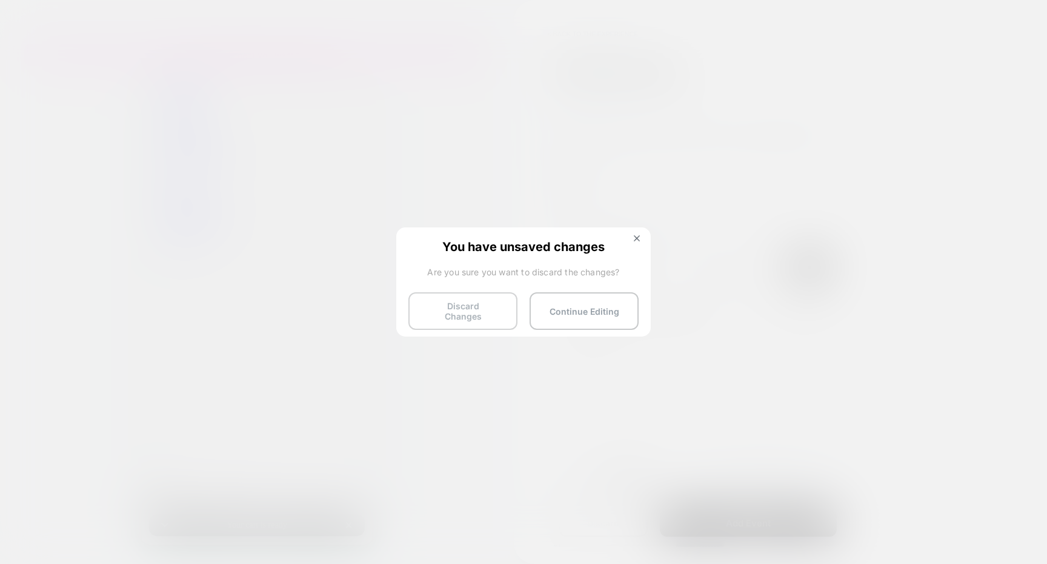
click at [505, 304] on button "Discard Changes" at bounding box center [462, 311] width 109 height 38
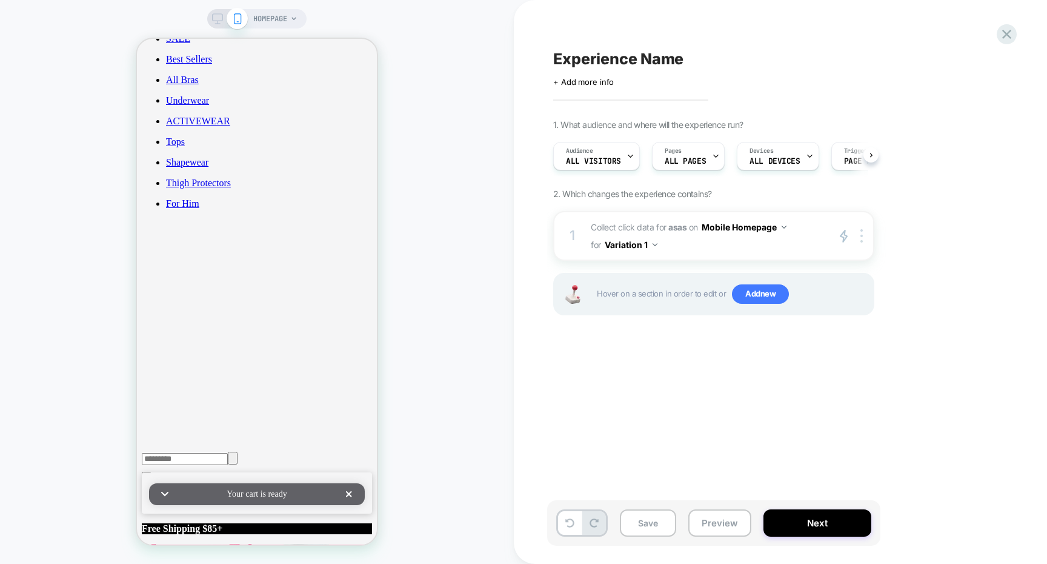
scroll to position [0, 1]
click at [806, 533] on button "Next" at bounding box center [818, 522] width 108 height 27
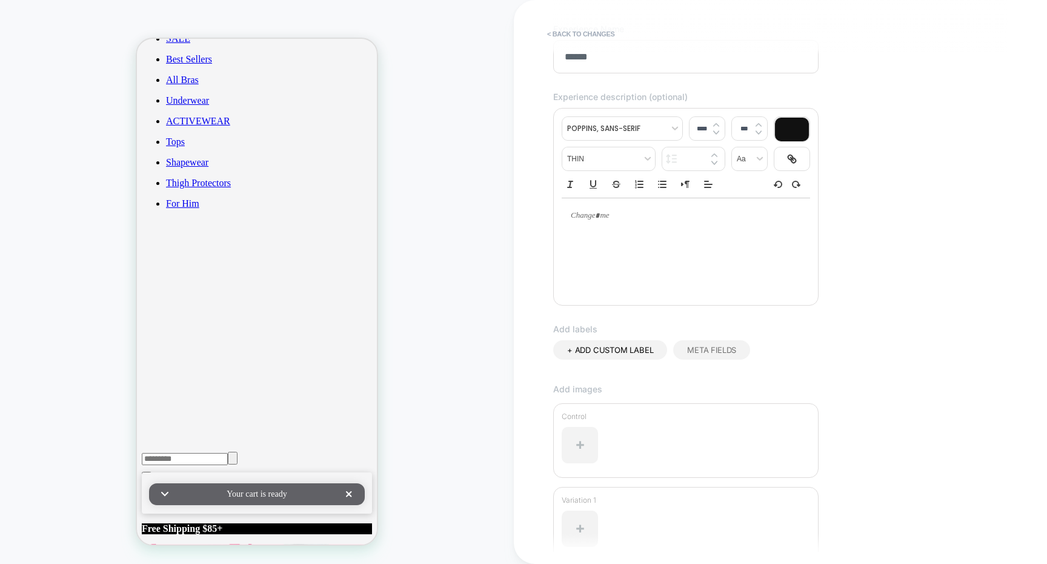
scroll to position [208, 0]
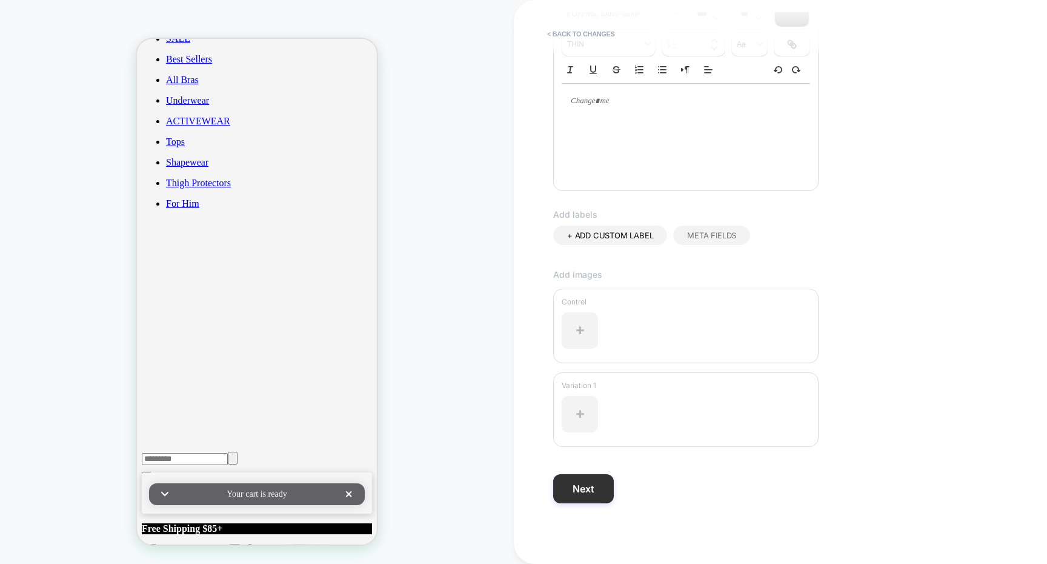
type input "******"
click at [588, 485] on button "Next" at bounding box center [583, 488] width 61 height 29
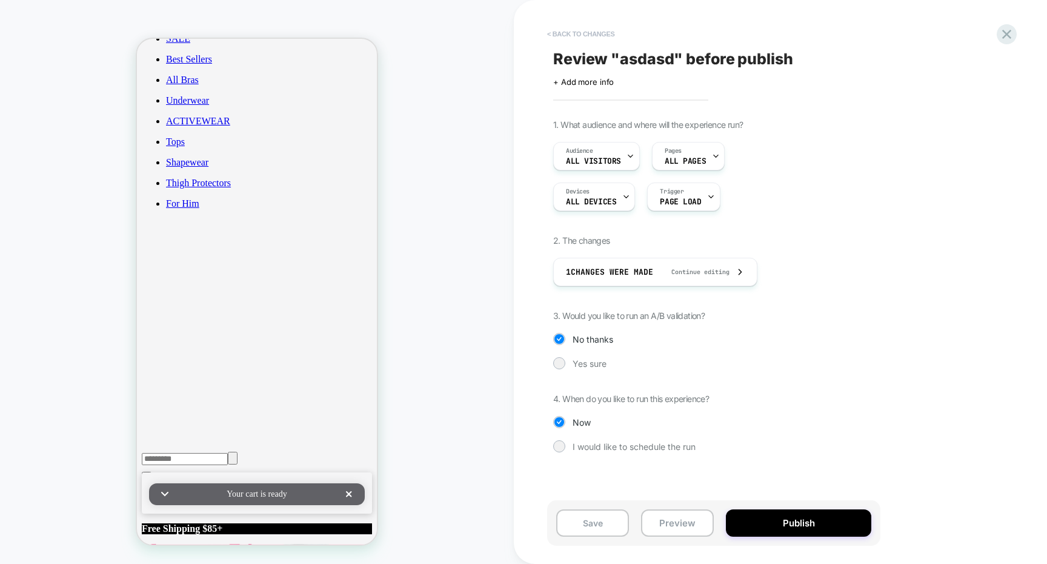
click at [593, 27] on button "< Back to changes" at bounding box center [581, 33] width 80 height 19
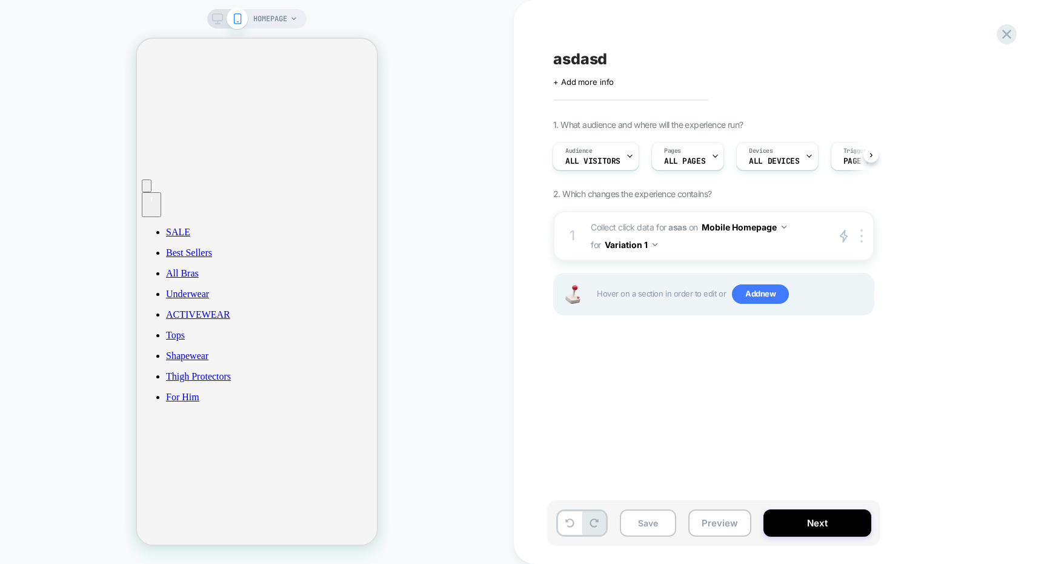
scroll to position [0, 0]
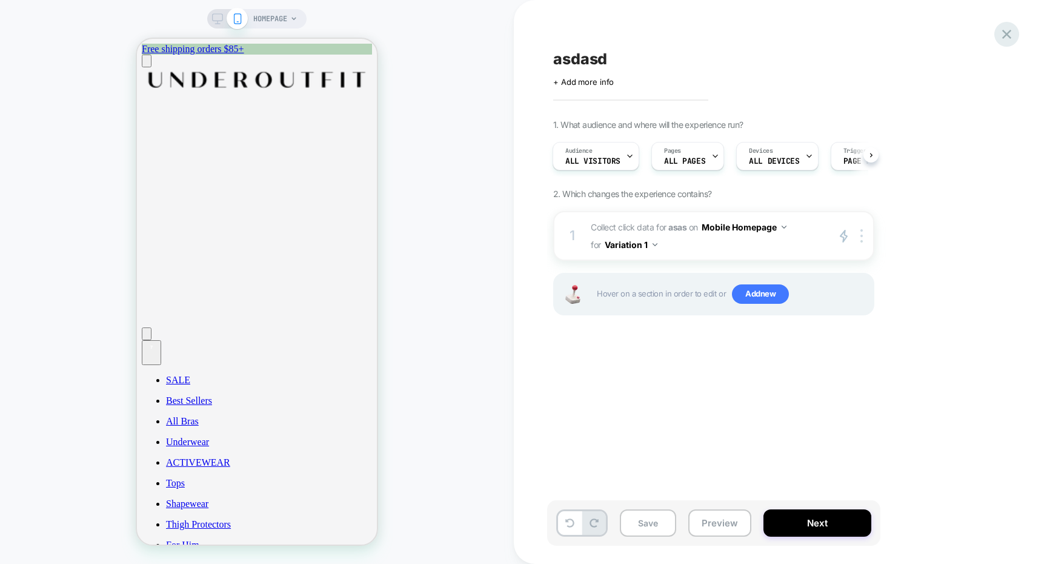
click at [1012, 37] on icon at bounding box center [1007, 34] width 16 height 16
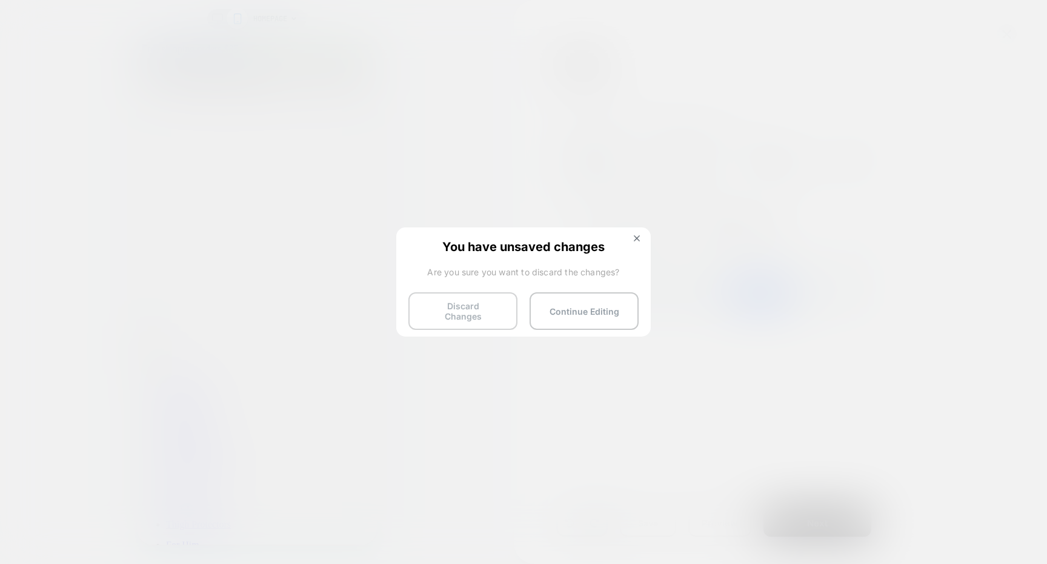
click at [474, 307] on button "Discard Changes" at bounding box center [462, 311] width 109 height 38
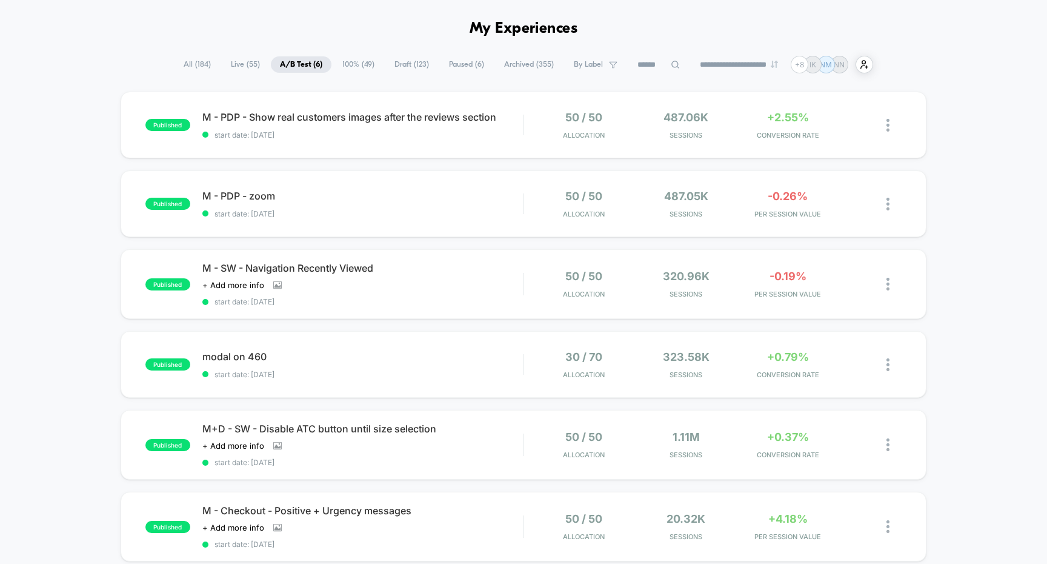
scroll to position [47, 0]
